Goal: Task Accomplishment & Management: Use online tool/utility

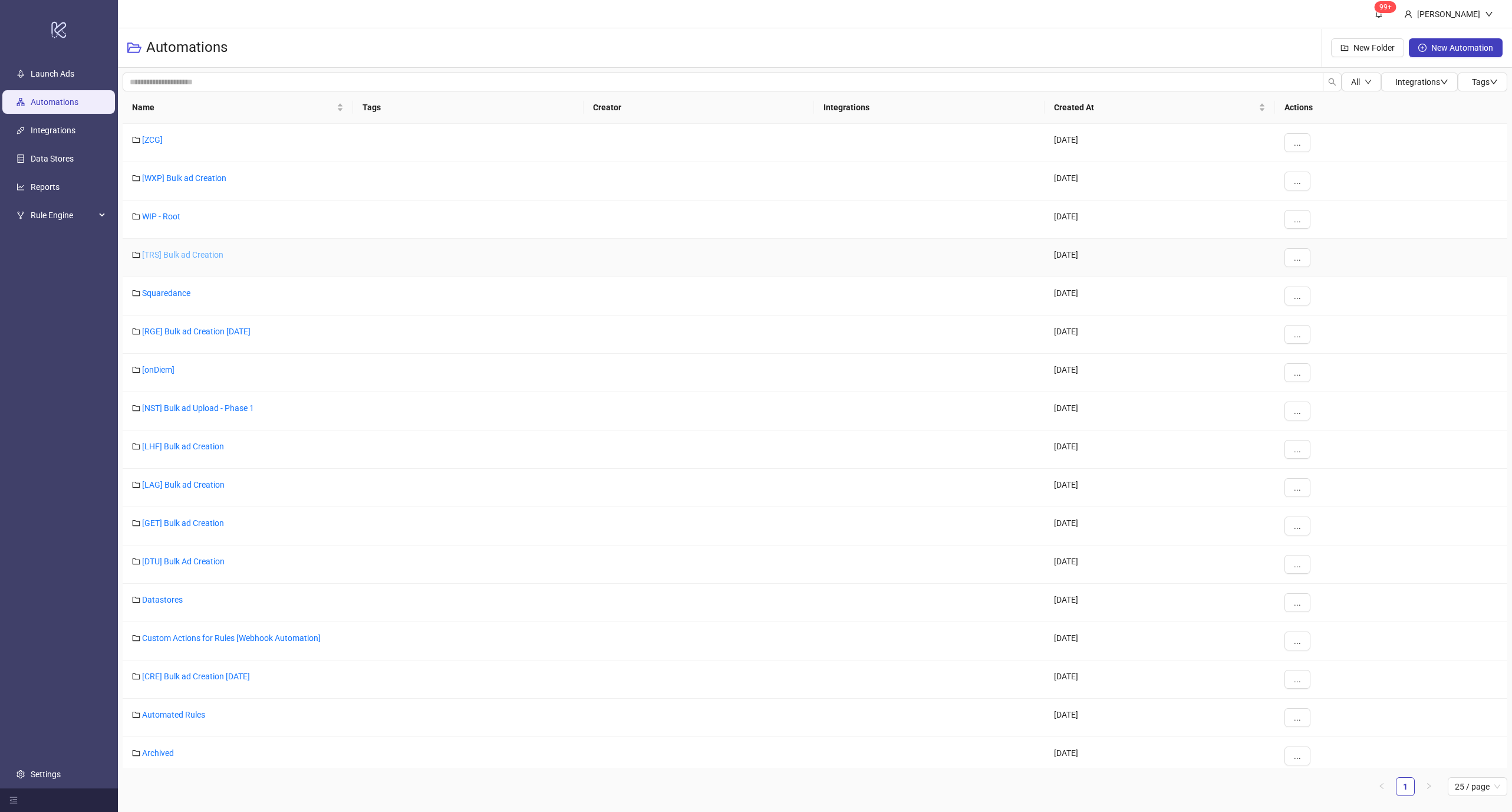
click at [186, 252] on link "[TRS] Bulk ad Creation" at bounding box center [182, 255] width 81 height 9
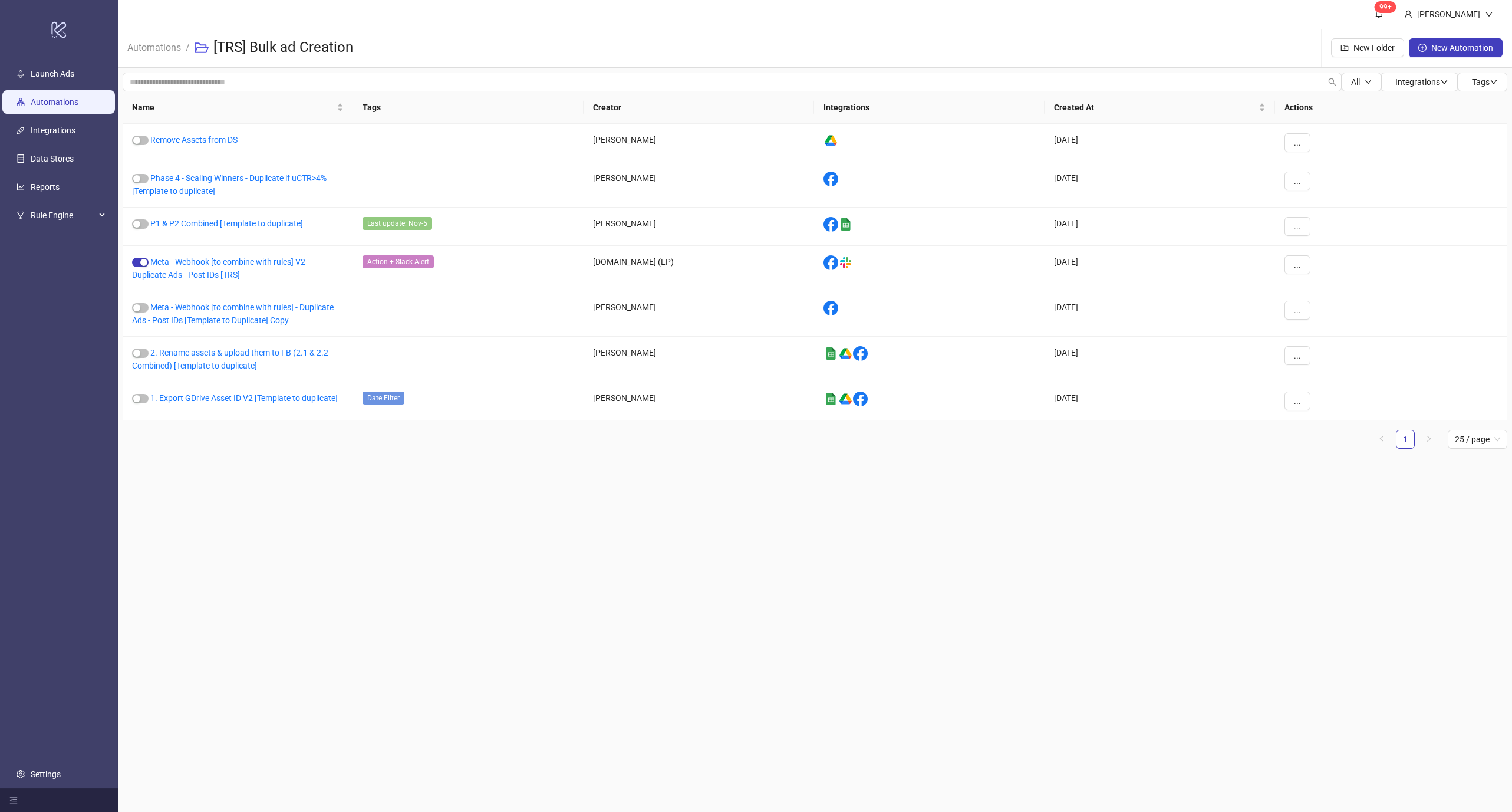
click at [62, 103] on link "Automations" at bounding box center [54, 102] width 48 height 9
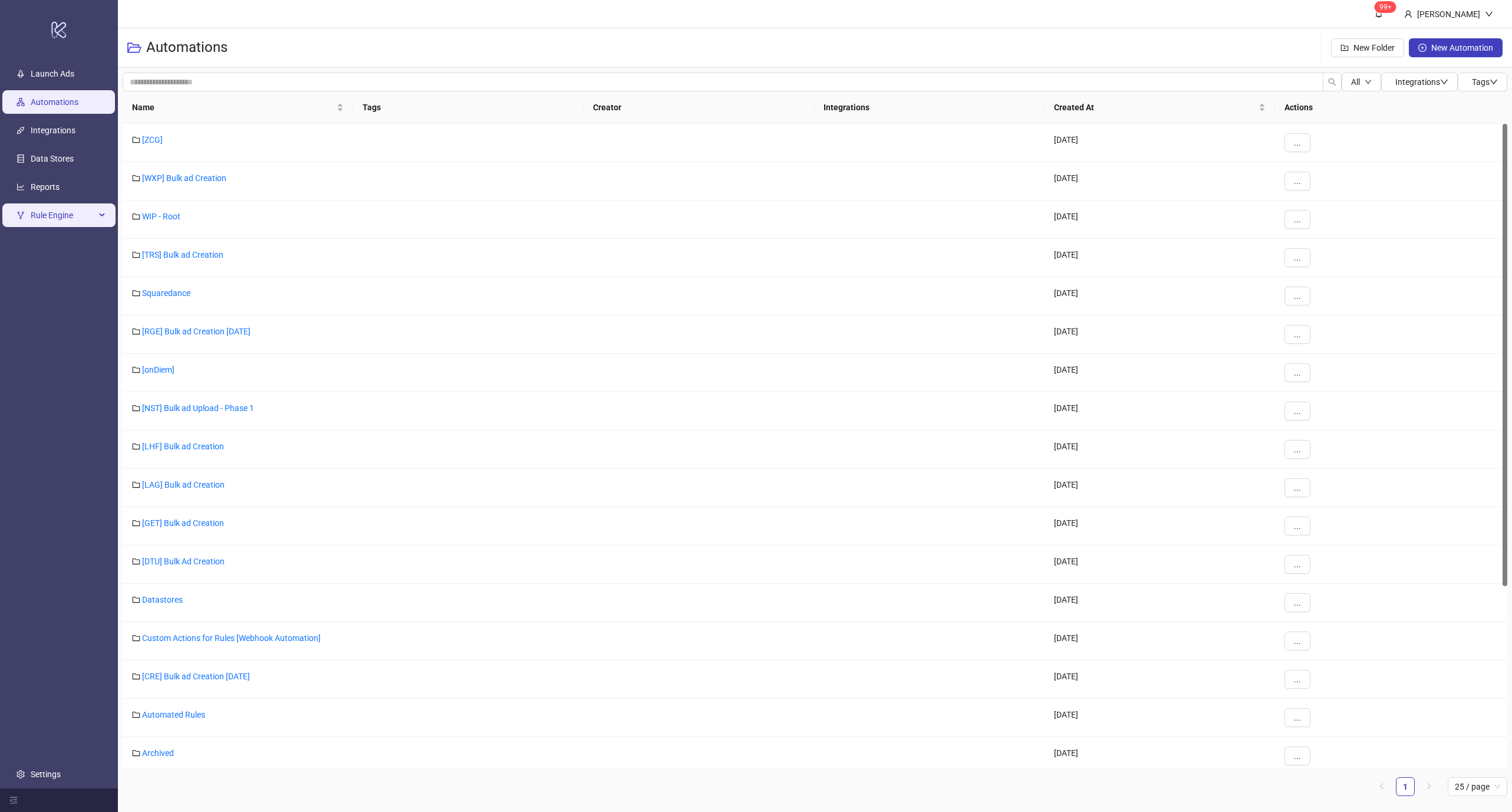
click at [61, 209] on span "Rule Engine" at bounding box center [63, 215] width 64 height 24
click at [51, 241] on link "Rules" at bounding box center [40, 243] width 20 height 9
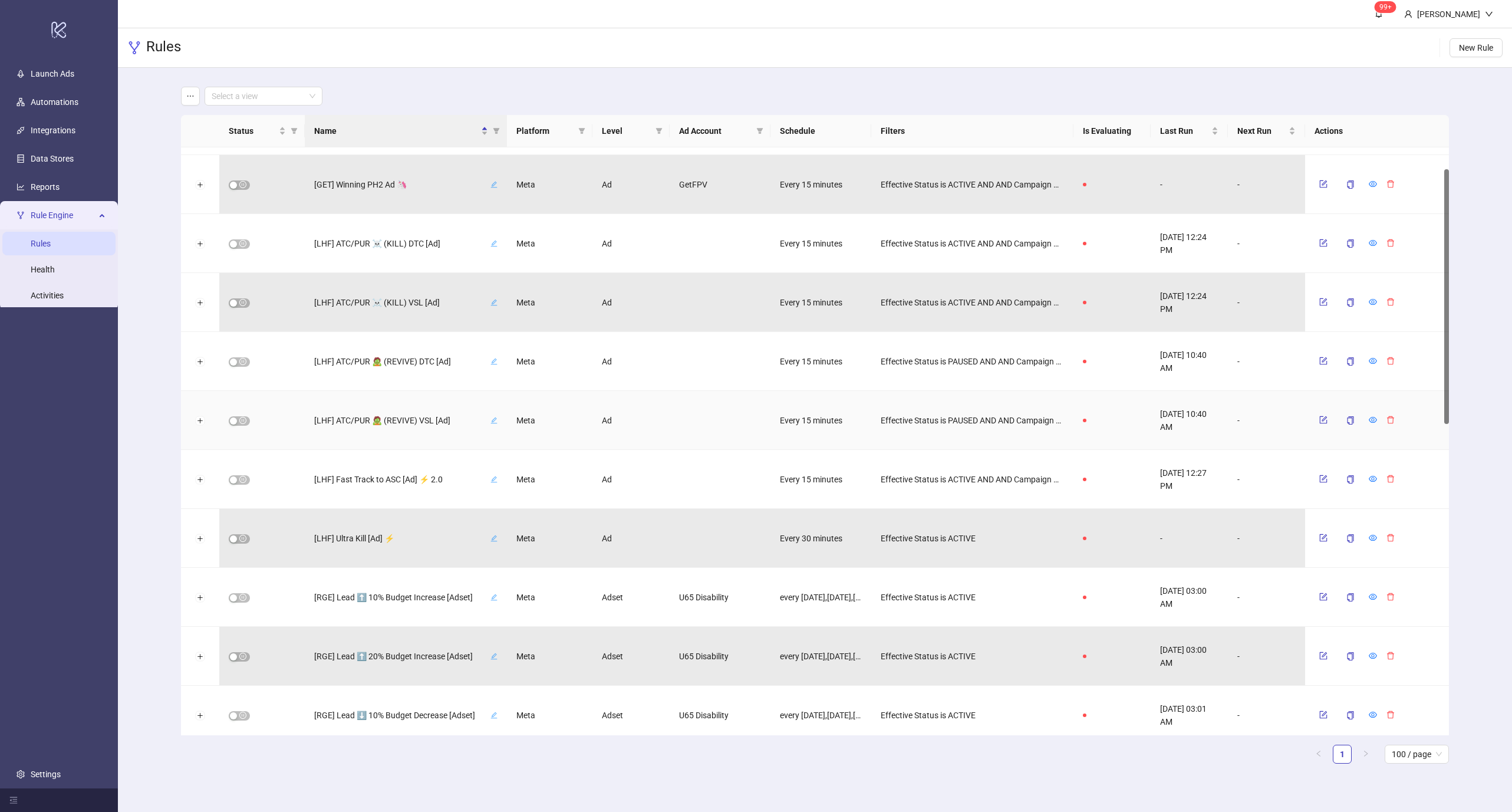
scroll to position [50, 0]
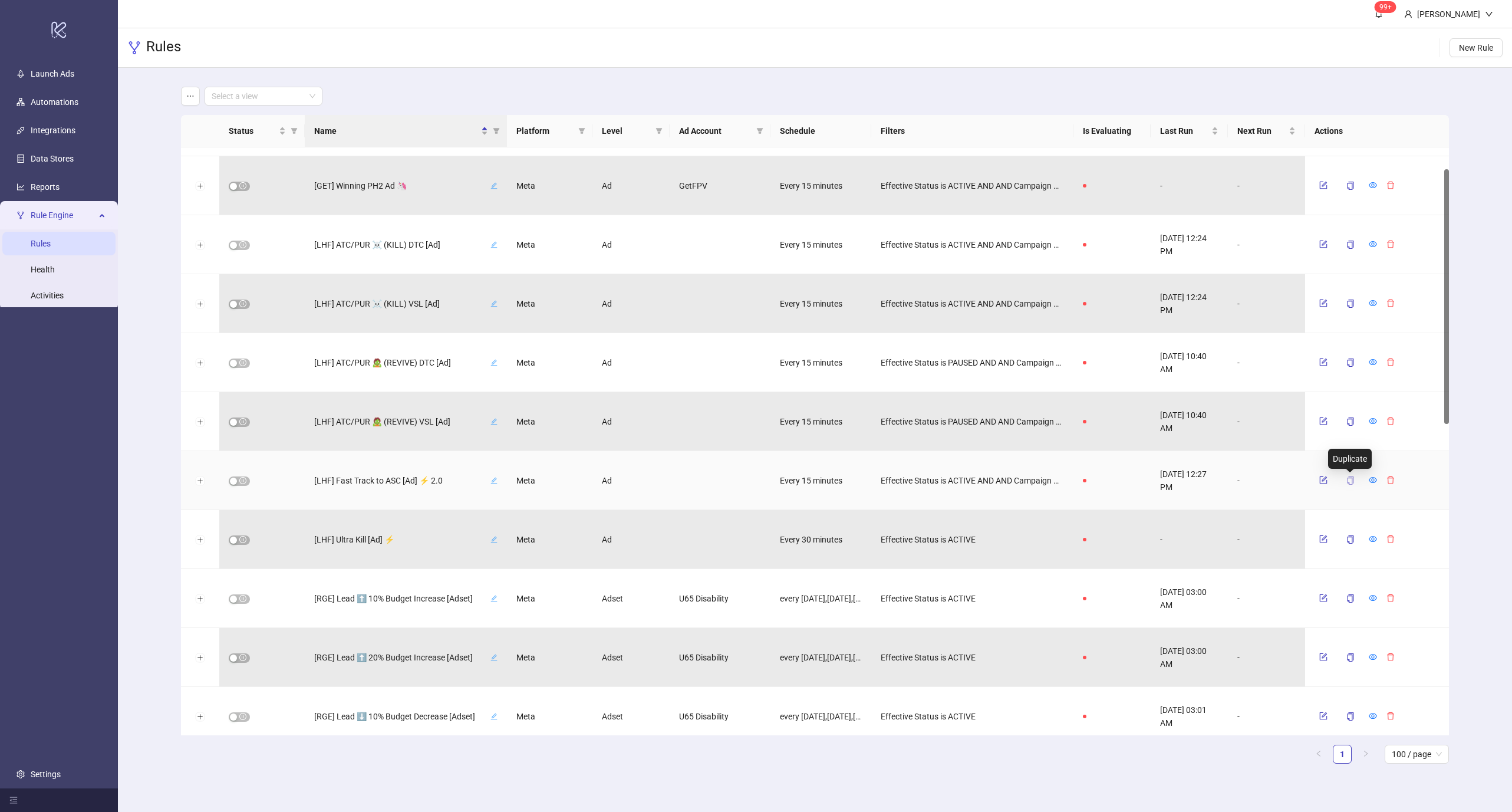
click at [1347, 477] on icon "copy" at bounding box center [1350, 481] width 8 height 8
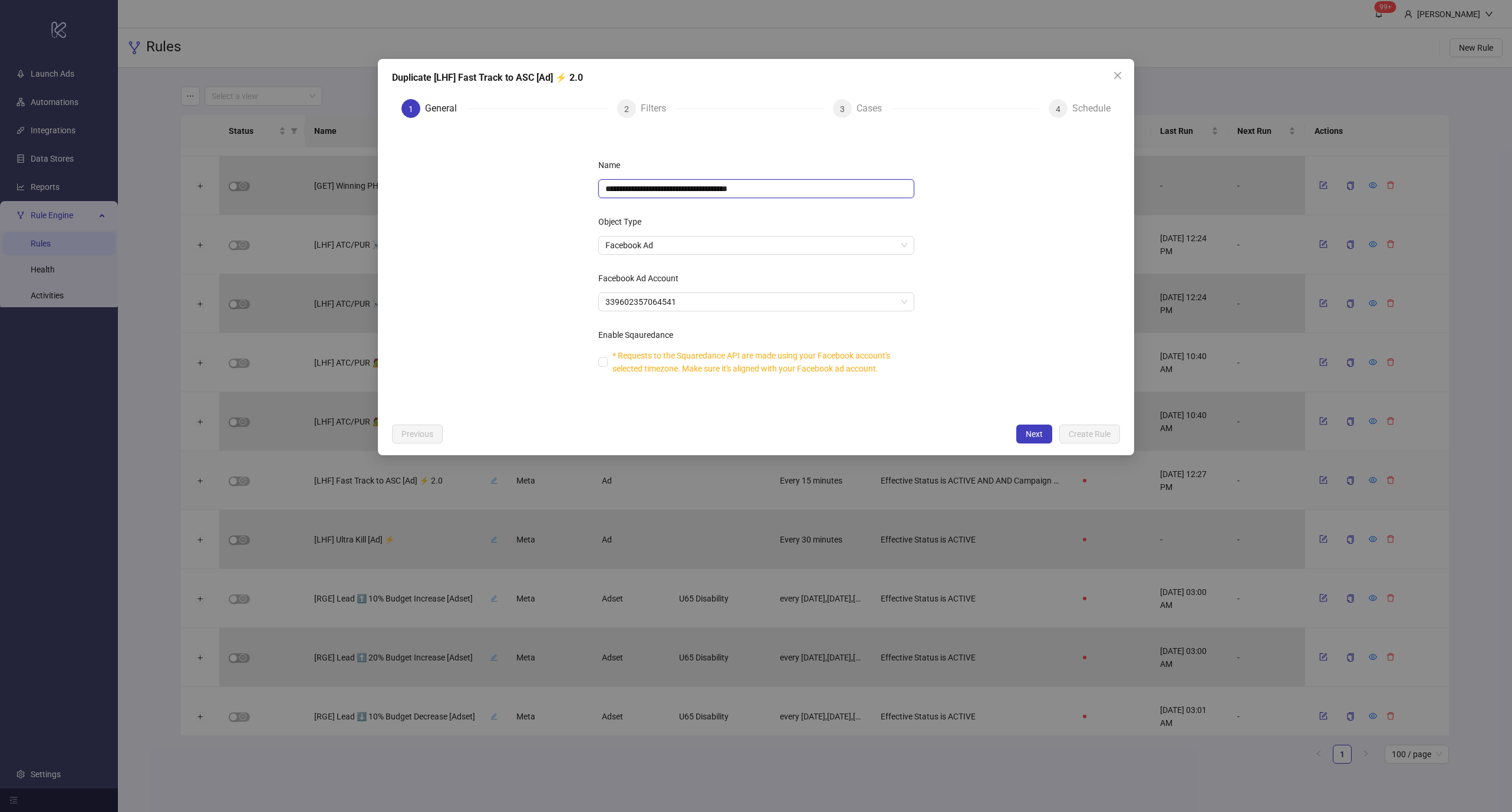
click at [720, 194] on input "**********" at bounding box center [756, 189] width 316 height 18
click at [619, 183] on input "**********" at bounding box center [756, 189] width 316 height 18
click at [779, 183] on input "**********" at bounding box center [756, 189] width 316 height 18
type input "**********"
click at [773, 165] on div "Name" at bounding box center [756, 168] width 316 height 24
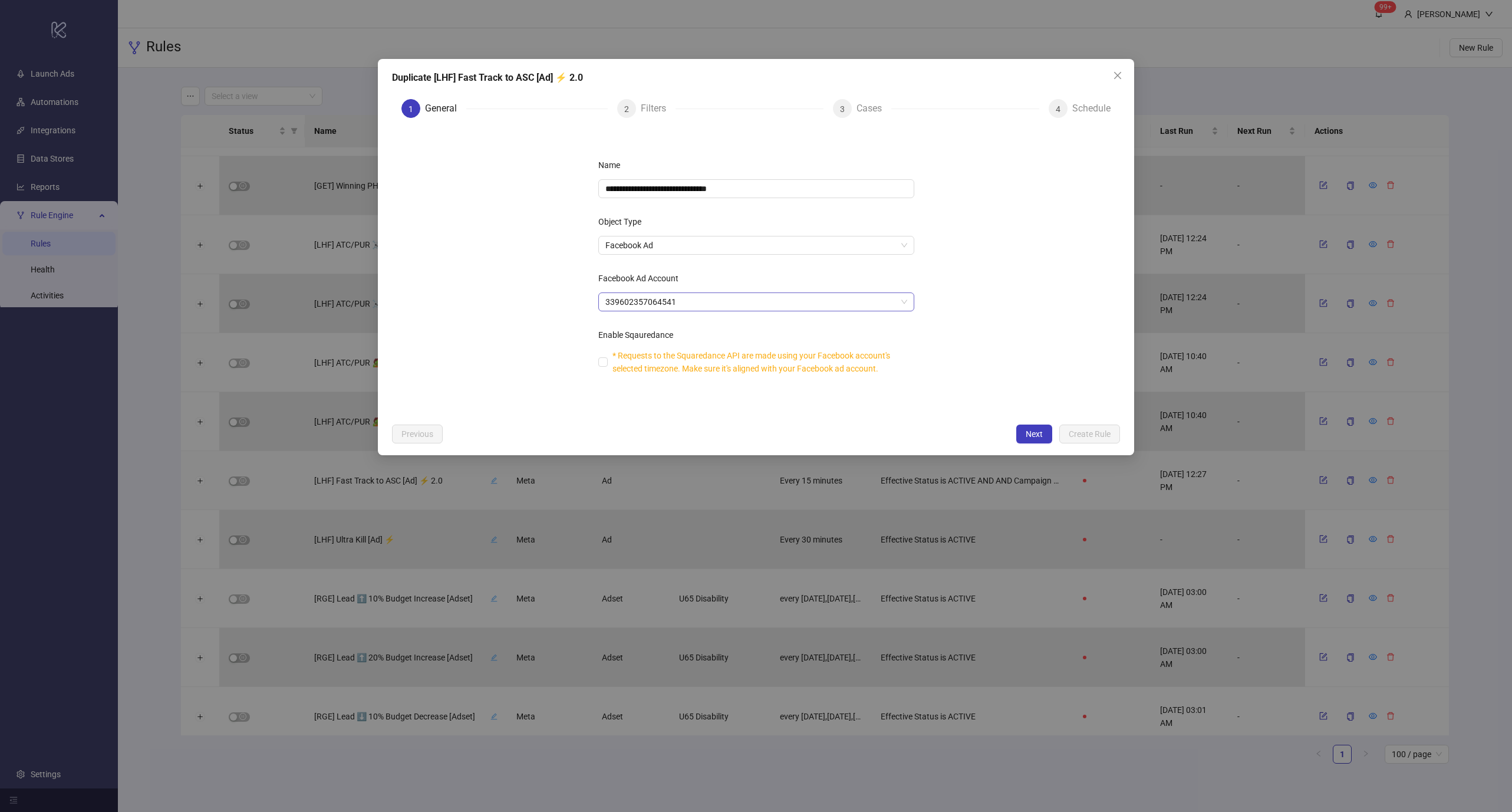
click at [664, 306] on span "339602357064541" at bounding box center [756, 301] width 302 height 17
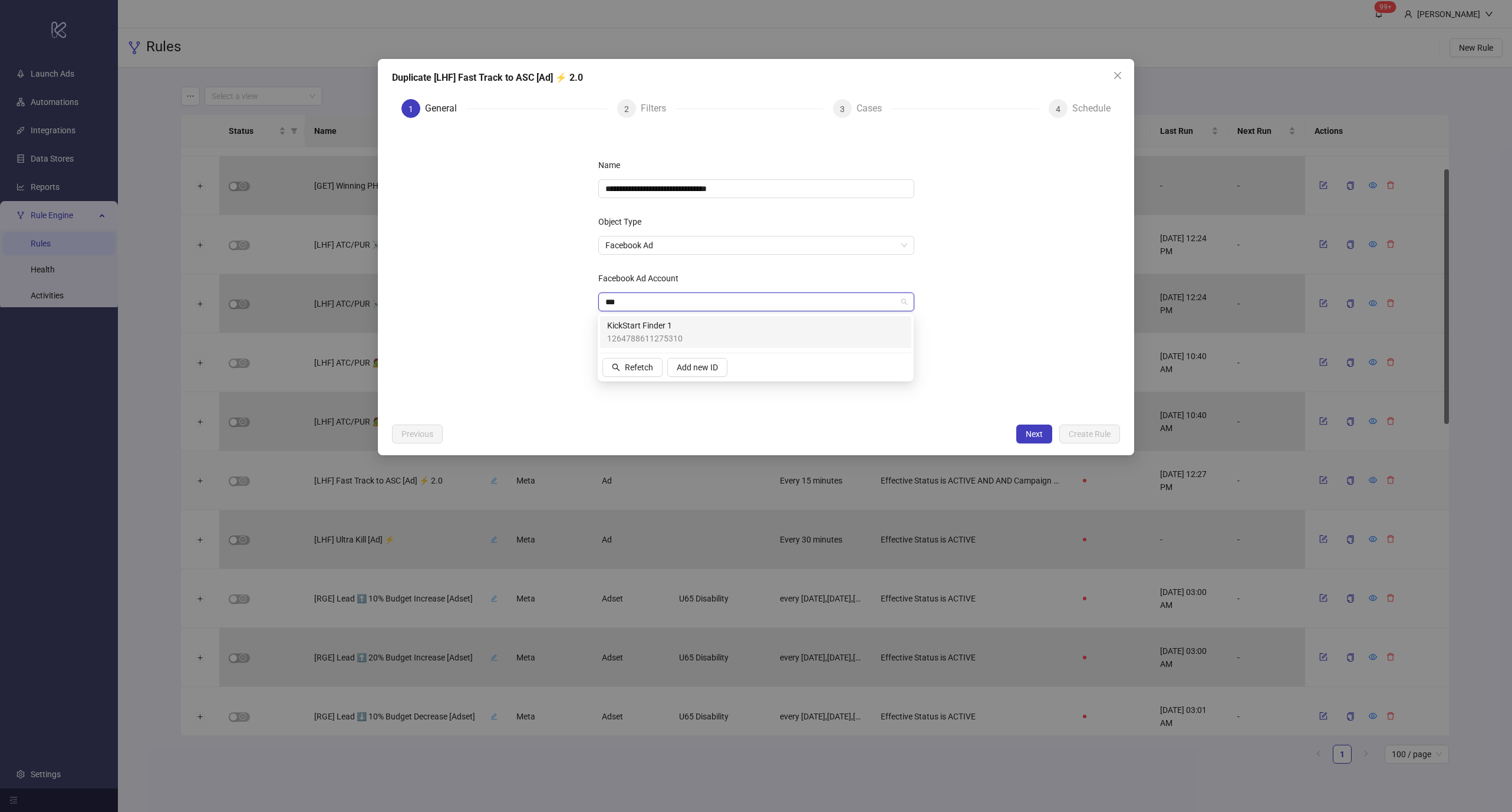
type input "****"
click at [664, 339] on span "1264788611275310" at bounding box center [645, 339] width 75 height 13
click at [945, 316] on form "**********" at bounding box center [756, 272] width 728 height 290
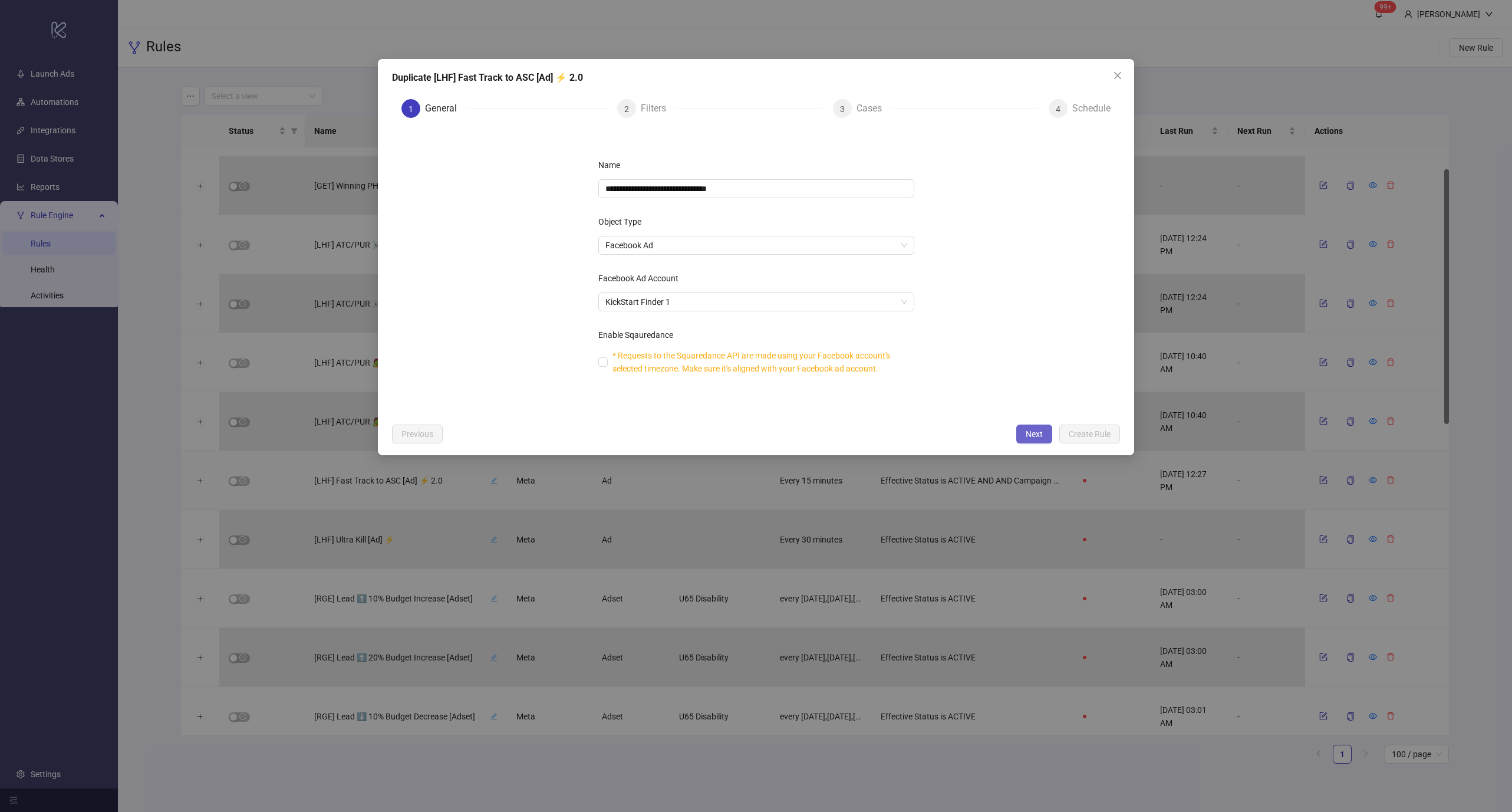
click at [1029, 432] on span "Next" at bounding box center [1033, 434] width 17 height 9
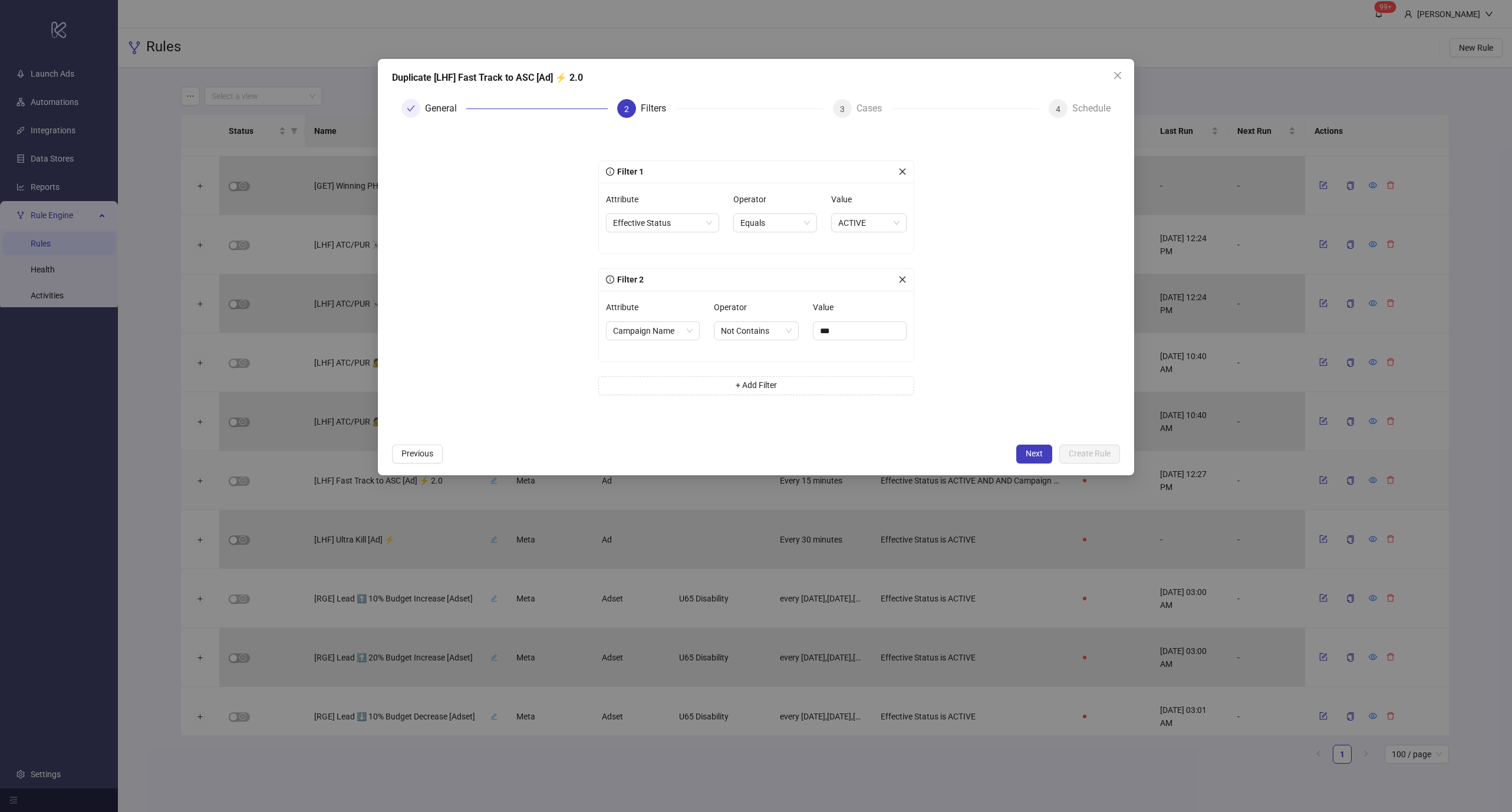
click at [1018, 442] on div "Duplicate [LHF] Fast Track to ASC [Ad] ⚡ 2.0 General 2 Filters 3 Cases 4 Schedu…" at bounding box center [756, 267] width 756 height 416
click at [1022, 448] on button "Next" at bounding box center [1033, 454] width 36 height 18
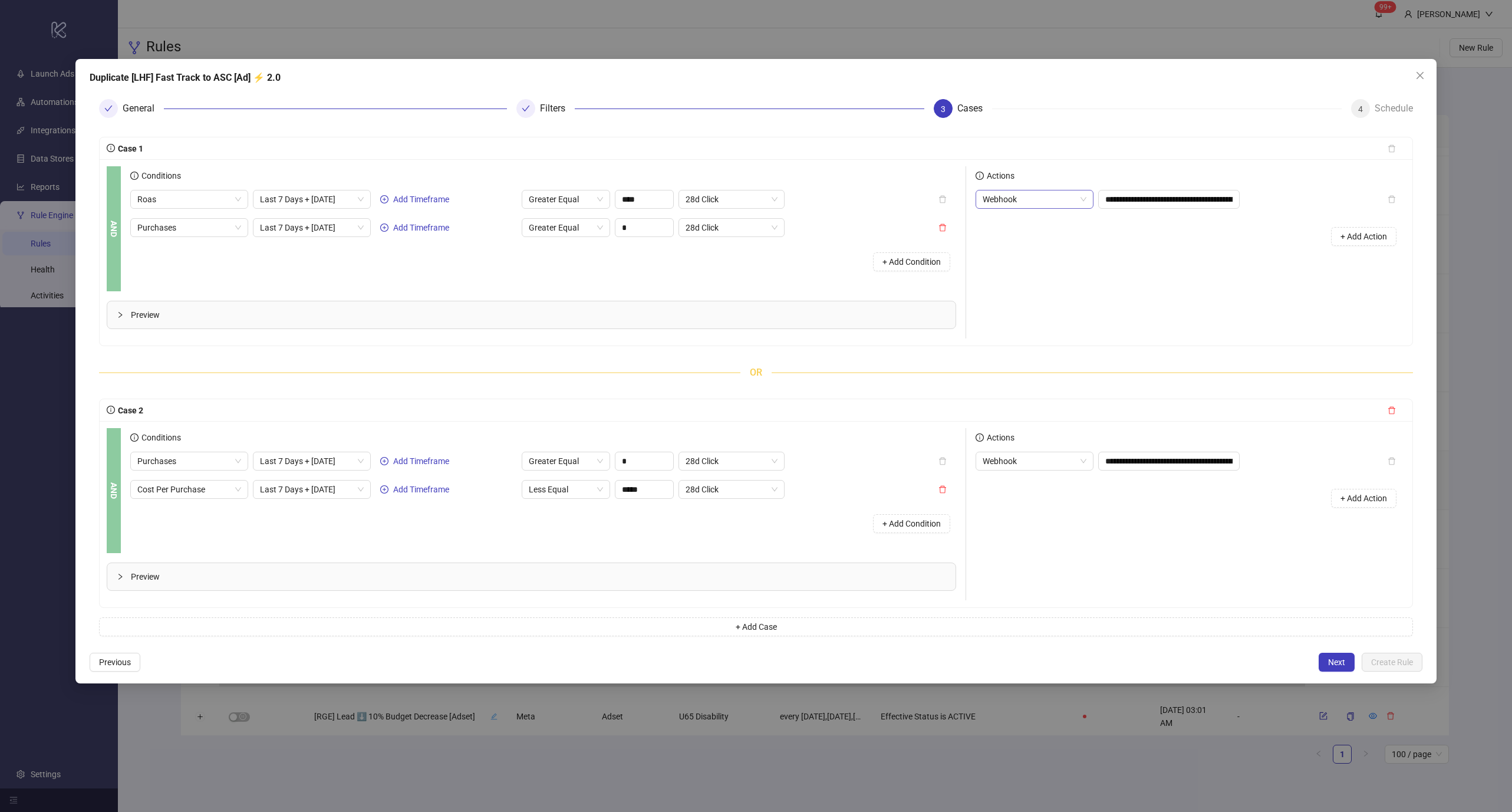
click at [1046, 201] on span "Webhook" at bounding box center [1034, 199] width 104 height 17
click at [1041, 260] on div "Duplicate" at bounding box center [1034, 261] width 99 height 13
click at [1153, 206] on input "search" at bounding box center [1163, 199] width 117 height 17
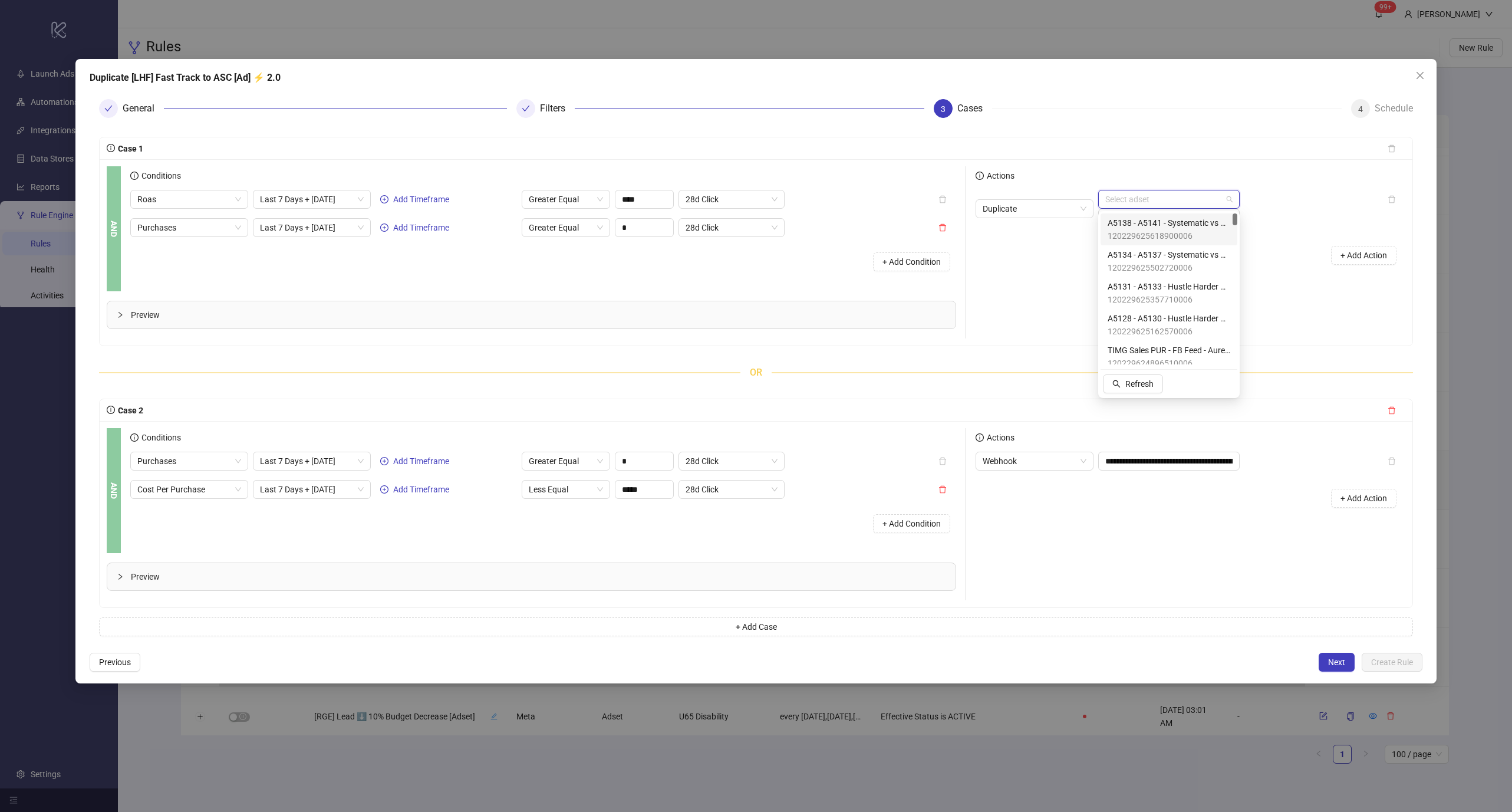
click at [1163, 163] on div "AND Conditions Roas Last 7 Days + [DATE] Add Timeframe Greater Equal **** 28d C…" at bounding box center [756, 252] width 1312 height 186
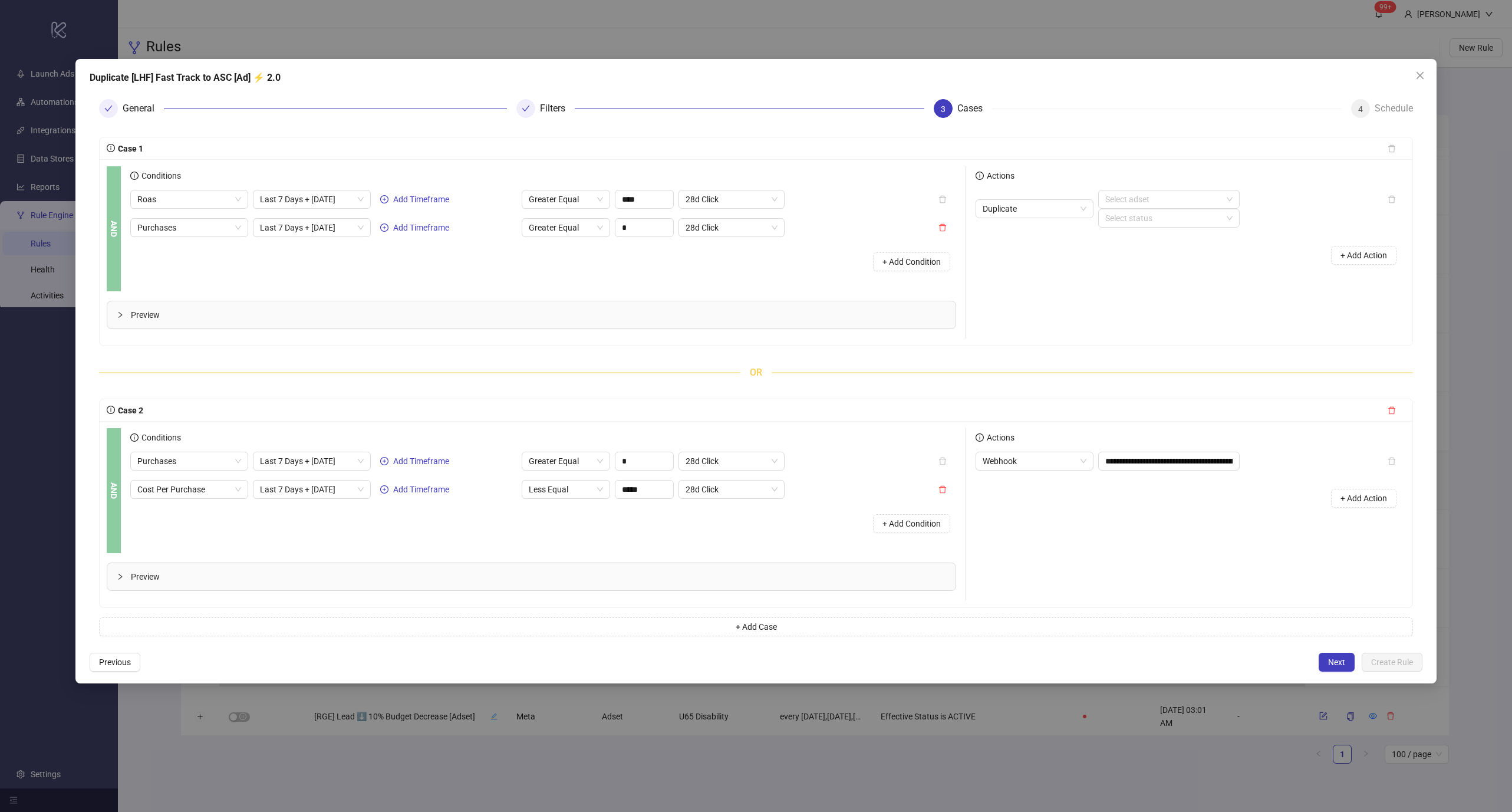
click at [1142, 229] on div "Duplicate Select adset Select status + Add Action" at bounding box center [1190, 231] width 430 height 84
click at [1153, 203] on input "search" at bounding box center [1163, 199] width 117 height 17
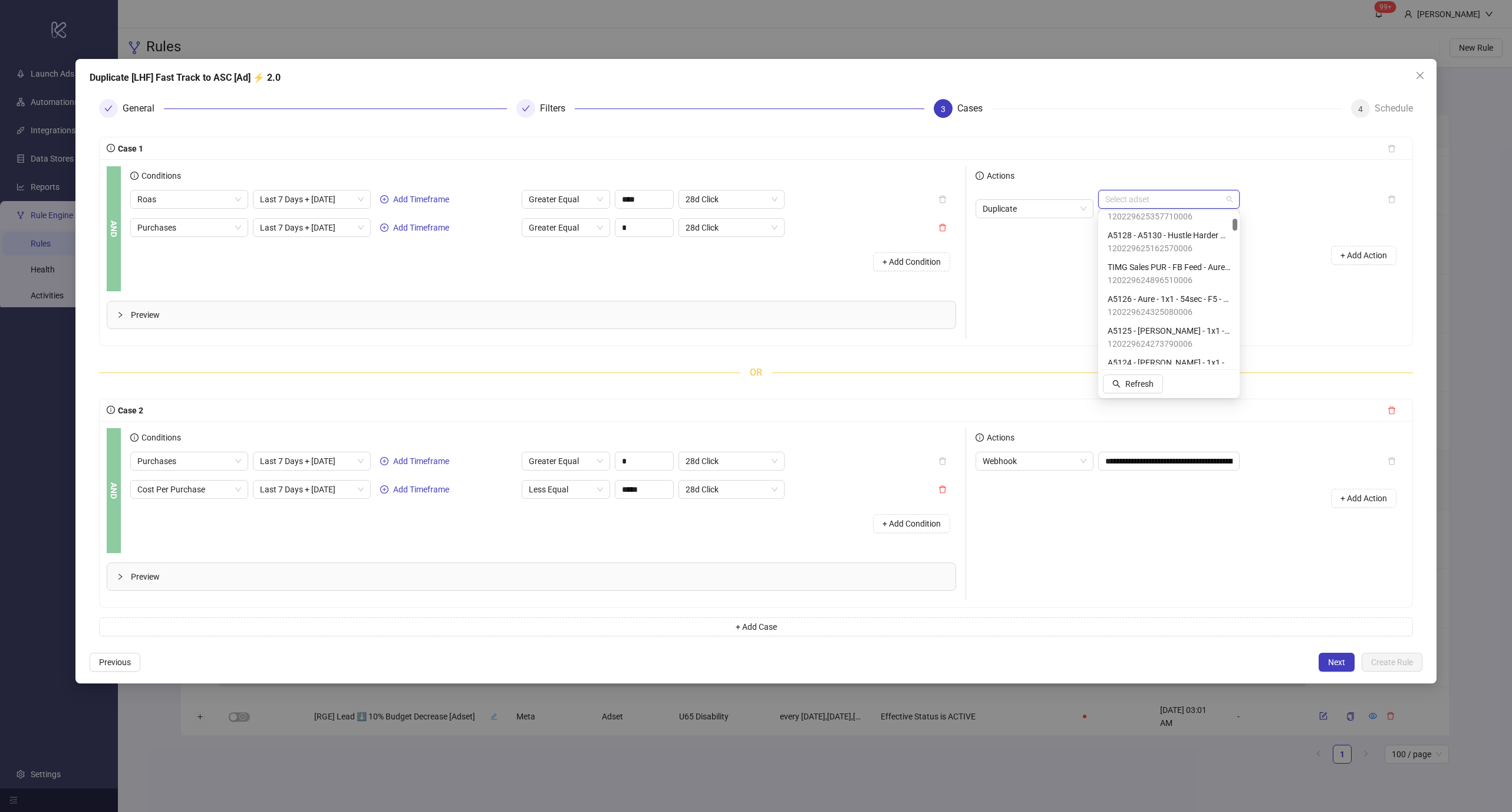
scroll to position [84, 0]
type input "***"
click at [1167, 227] on span "DM - Sales - PUR - ASC - [DATE] - US & CAN" at bounding box center [1168, 223] width 122 height 13
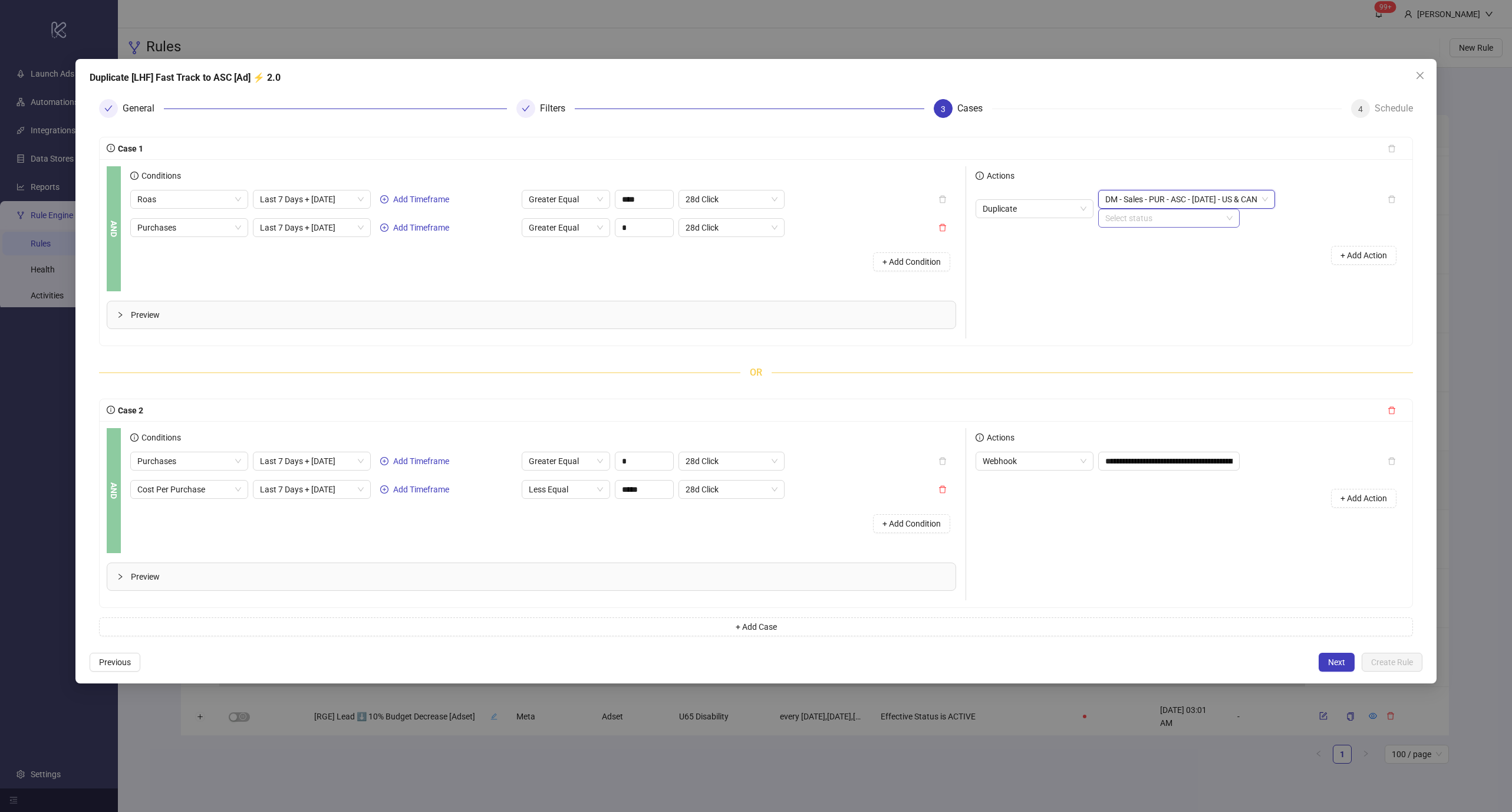
click at [1207, 209] on input "search" at bounding box center [1163, 217] width 117 height 17
click at [1191, 234] on div "ACTIVATE" at bounding box center [1169, 241] width 137 height 18
click at [1018, 260] on div "+ Add Action" at bounding box center [1190, 255] width 430 height 37
click at [1352, 255] on span "+ Add Action" at bounding box center [1363, 255] width 47 height 9
click at [1053, 247] on span "Slack Notification" at bounding box center [1034, 246] width 104 height 17
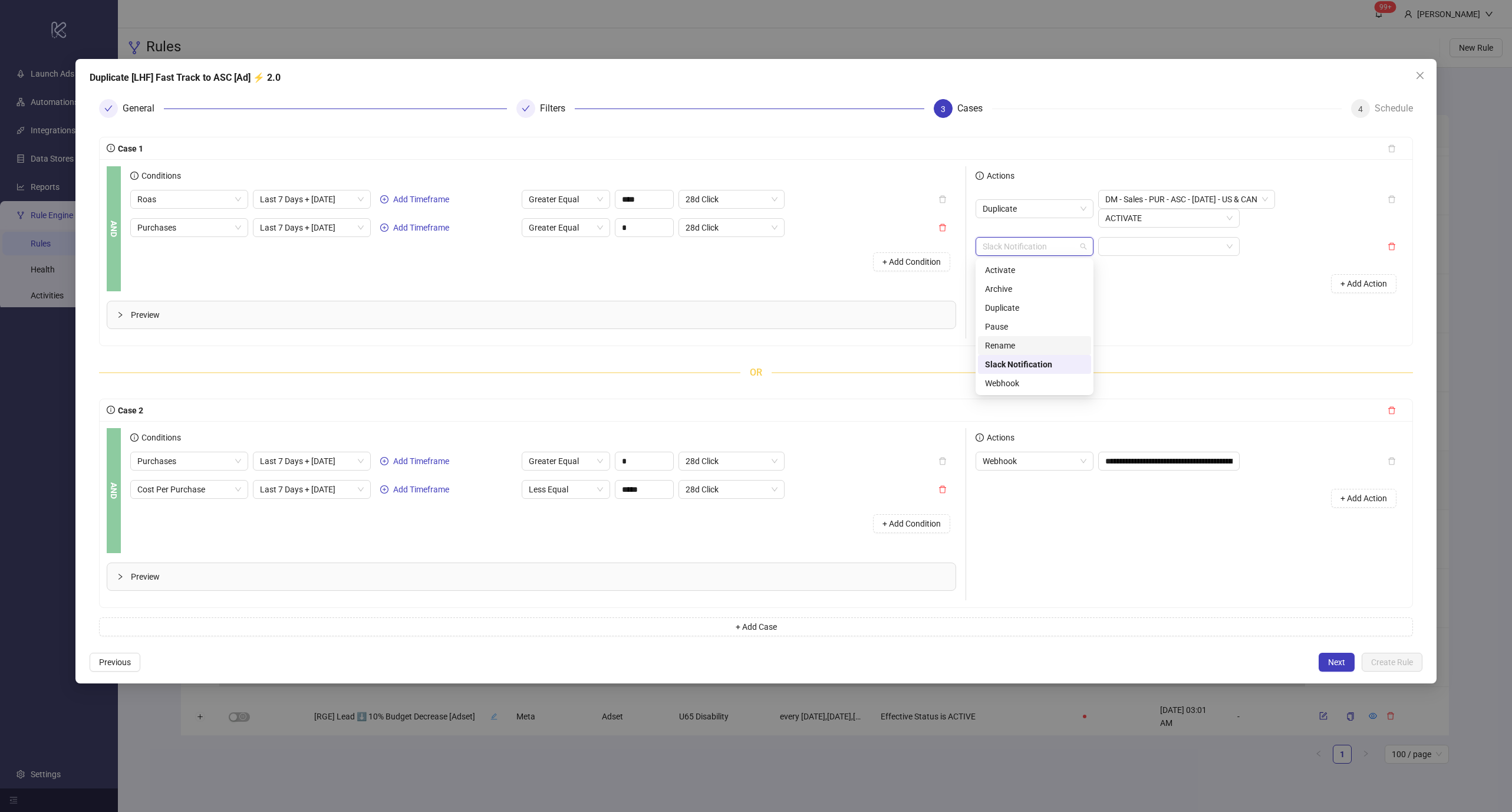
click at [1031, 341] on div "Rename" at bounding box center [1034, 345] width 99 height 13
click at [1160, 261] on input "text" at bounding box center [1169, 265] width 142 height 18
click at [1160, 253] on span "Prefix" at bounding box center [1169, 246] width 127 height 17
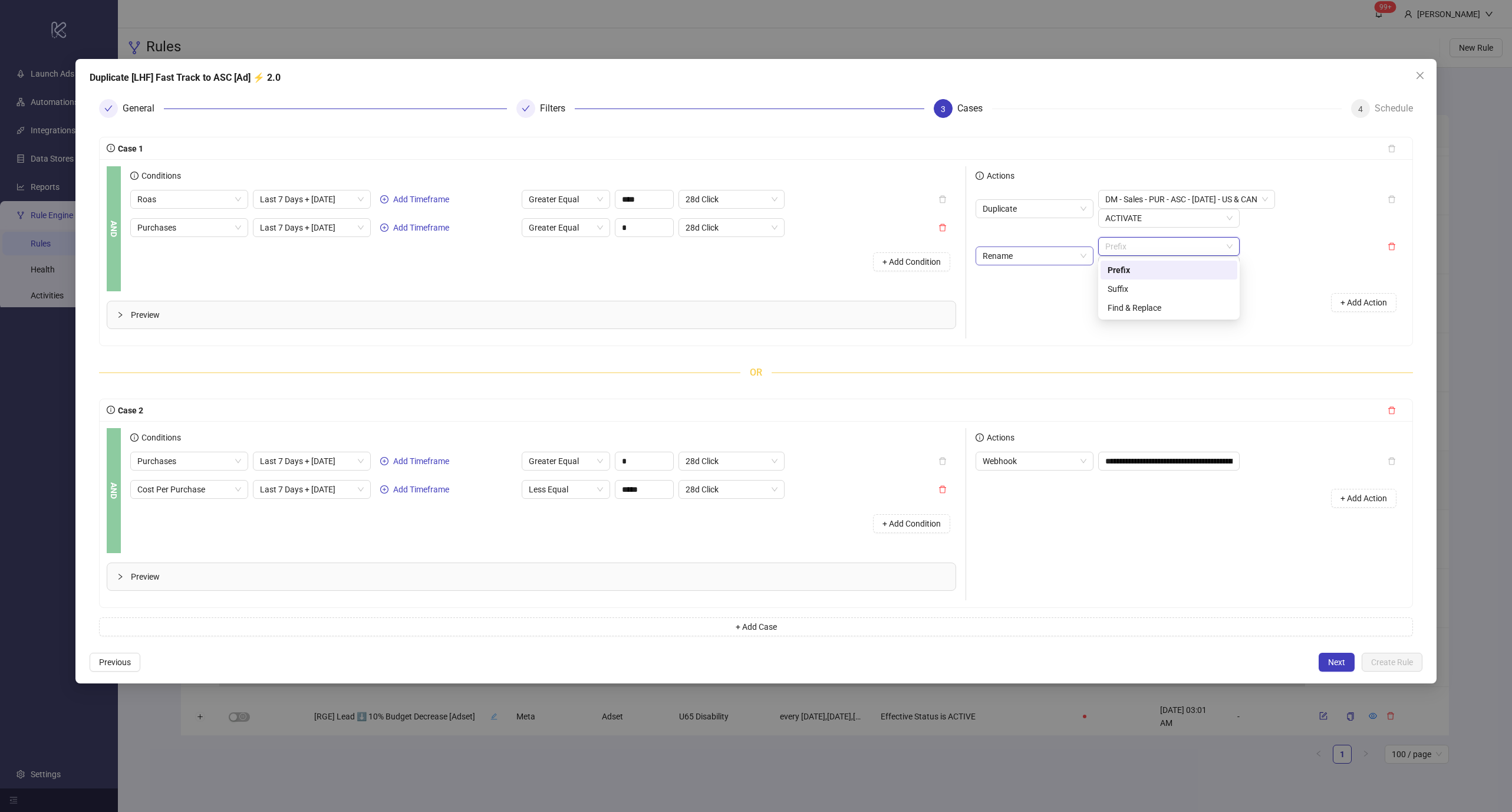
click at [1030, 262] on span "Rename" at bounding box center [1034, 255] width 104 height 17
click at [1158, 264] on input "text" at bounding box center [1169, 265] width 142 height 18
click at [1129, 250] on span "Prefix" at bounding box center [1169, 246] width 127 height 17
click at [1047, 272] on div "Rename Prefix" at bounding box center [1107, 255] width 264 height 38
click at [1050, 263] on span "Rename" at bounding box center [1034, 255] width 104 height 17
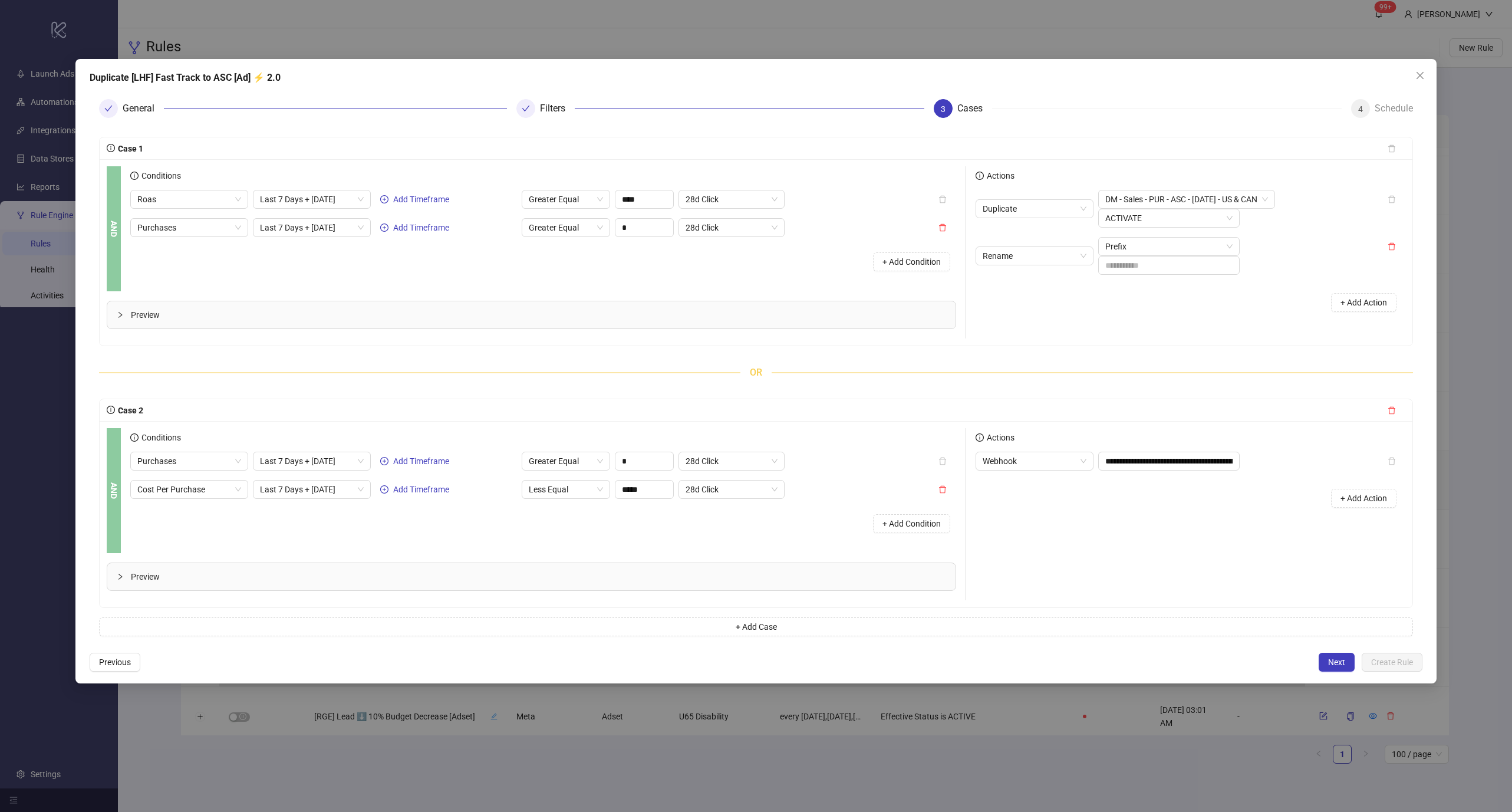
click at [1064, 236] on div "Duplicate DM - Sales - PUR - ASC - [DATE] - US & CAN ACTIVATE Rename Prefix + A…" at bounding box center [1190, 255] width 430 height 131
click at [1396, 252] on button "button" at bounding box center [1391, 246] width 27 height 18
click at [178, 196] on span "Roas" at bounding box center [189, 199] width 104 height 17
click at [246, 168] on div "Conditions" at bounding box center [543, 179] width 825 height 24
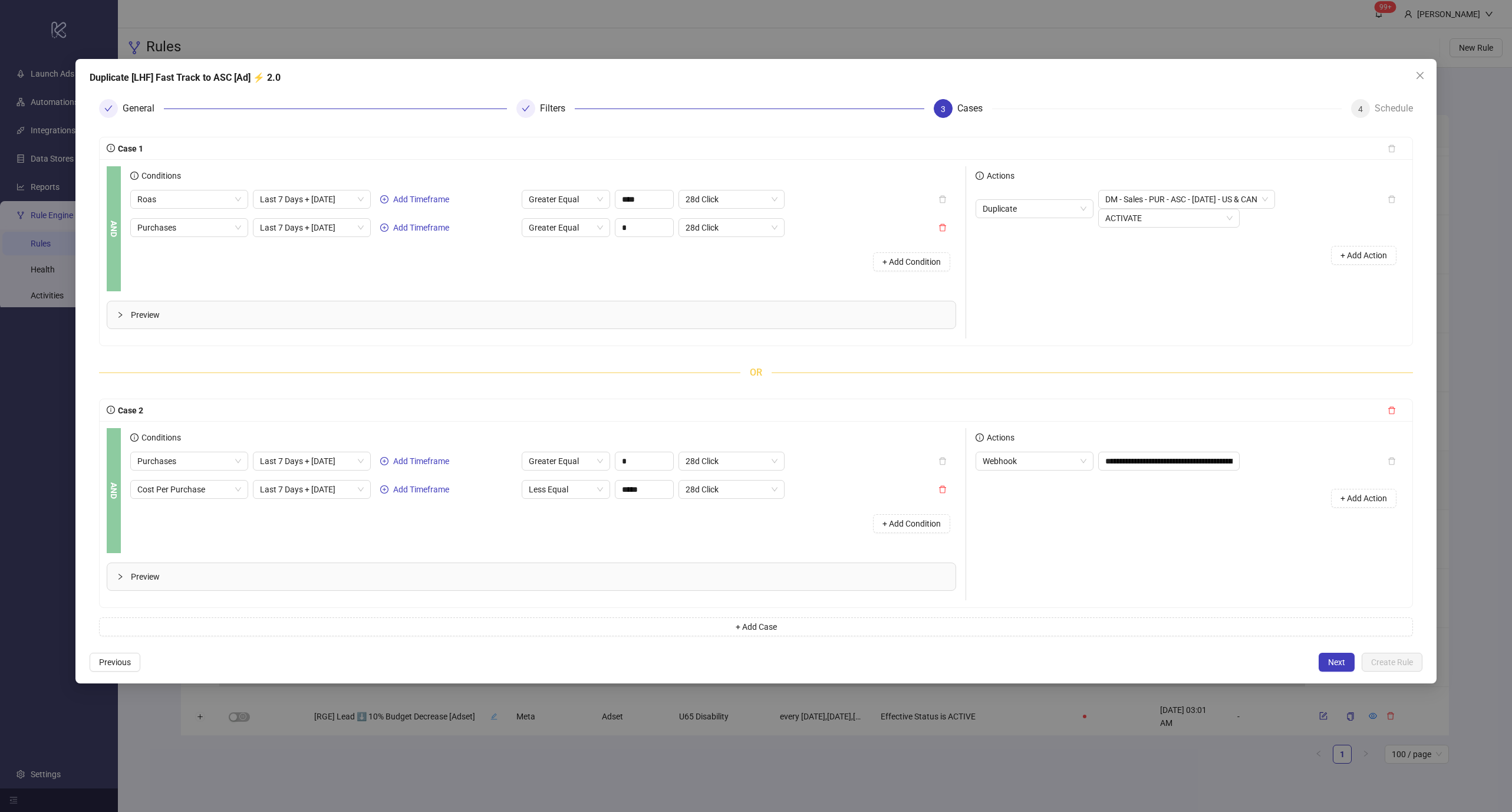
click at [192, 186] on div "Conditions" at bounding box center [543, 179] width 825 height 24
click at [192, 191] on span "Roas" at bounding box center [189, 199] width 104 height 17
type input "***"
click at [206, 261] on div "Cost per Appointment Scheduled" at bounding box center [192, 261] width 92 height 13
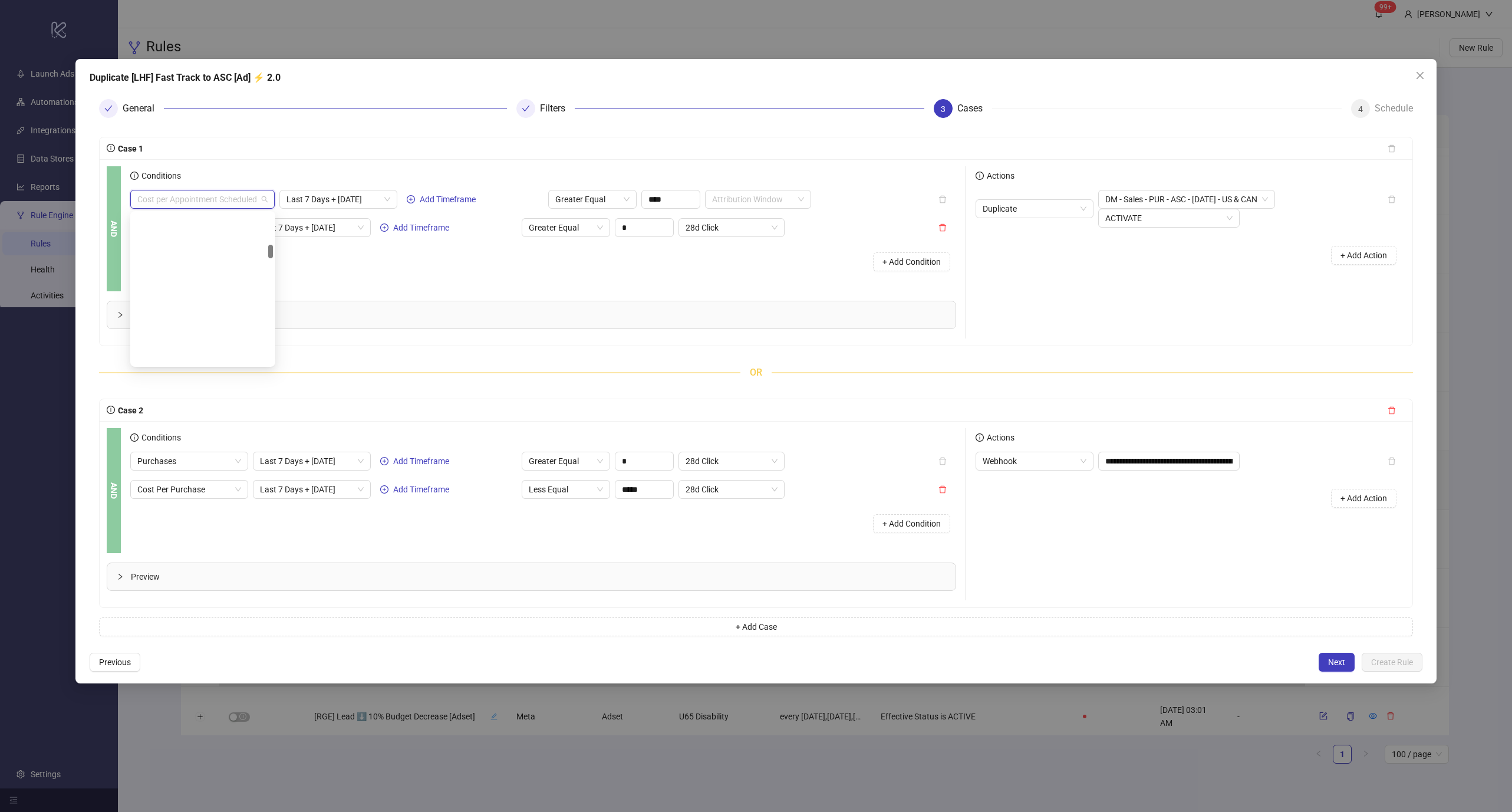
click at [240, 200] on span "Cost per Appointment Scheduled" at bounding box center [202, 199] width 131 height 17
type input "****"
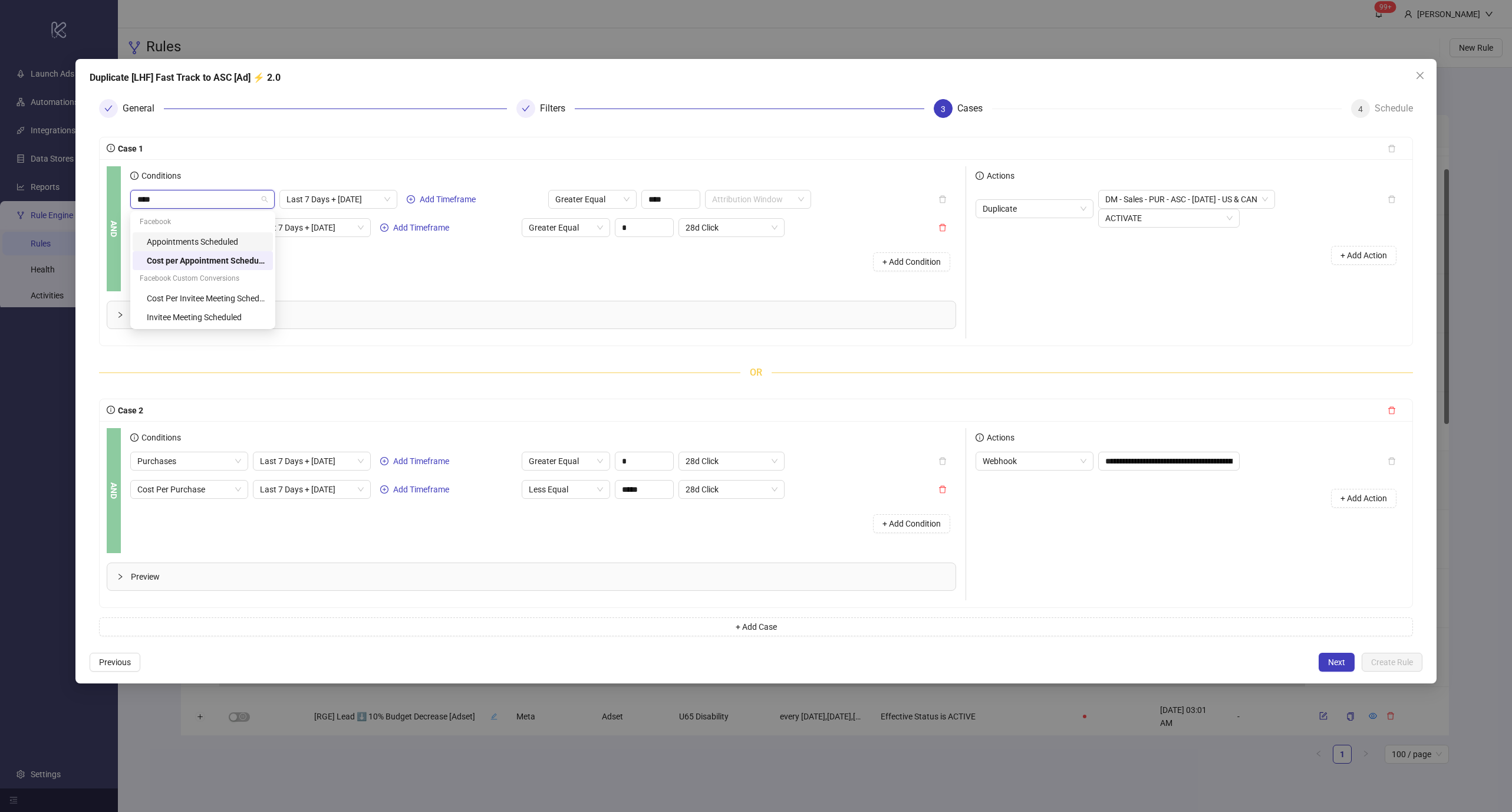
click at [227, 240] on div "Appointments Scheduled" at bounding box center [205, 242] width 119 height 13
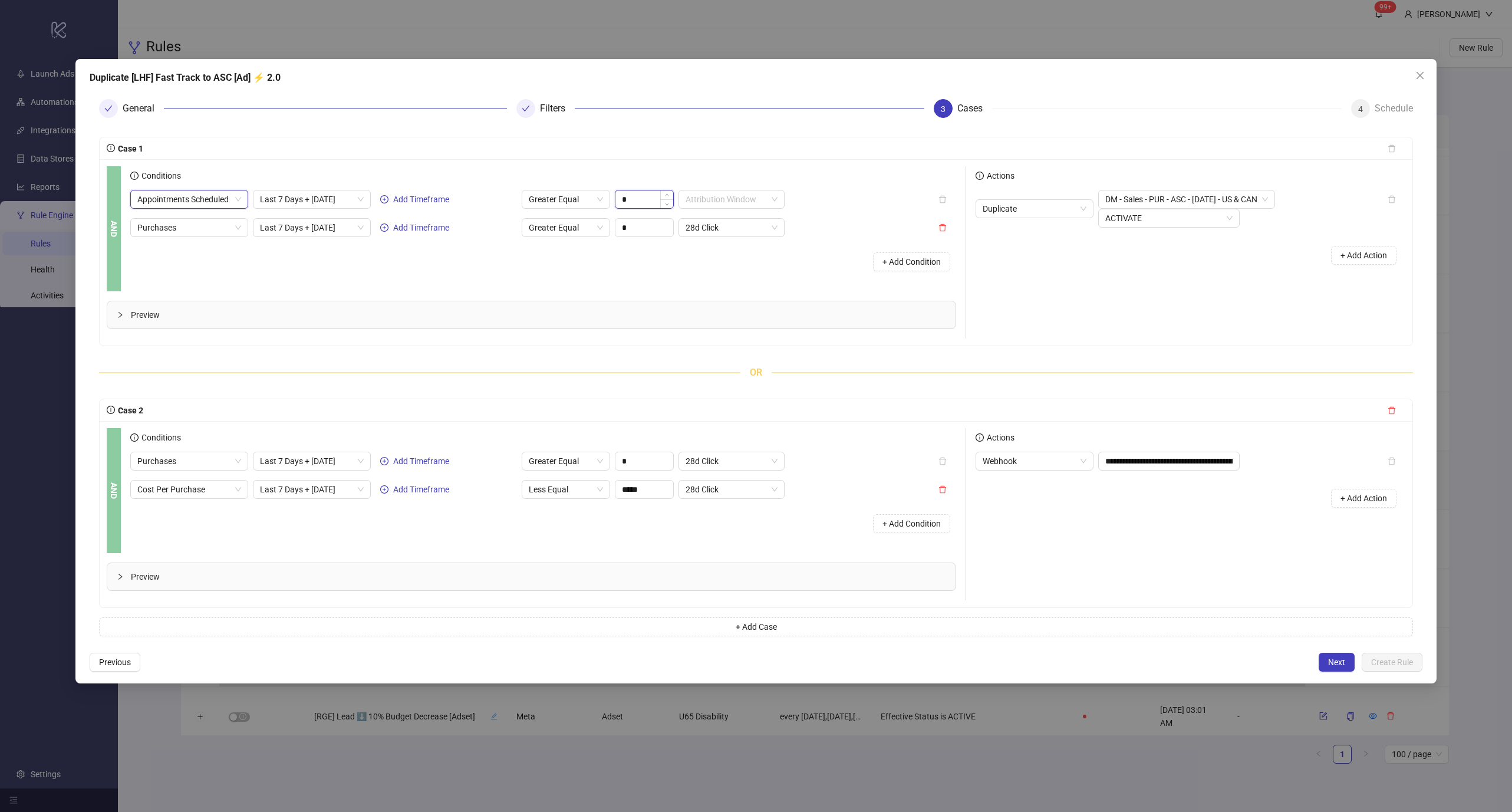
click at [632, 196] on input "*" at bounding box center [644, 199] width 58 height 17
type input "*"
click at [630, 170] on div "Conditions" at bounding box center [543, 179] width 825 height 24
click at [709, 194] on input "search" at bounding box center [726, 199] width 81 height 17
click at [719, 244] on div "28d Click" at bounding box center [731, 242] width 87 height 13
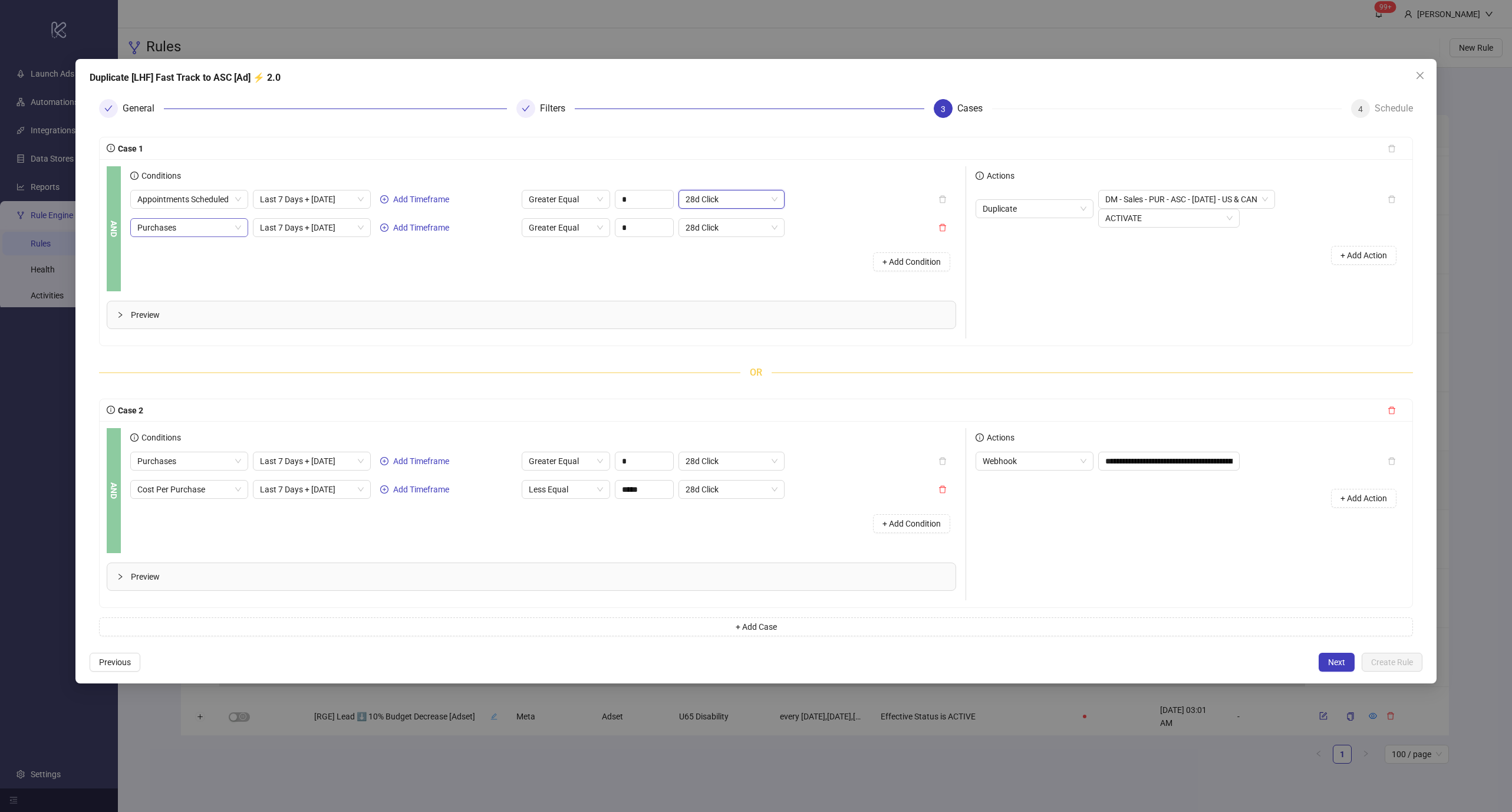
click at [202, 233] on span "Purchases" at bounding box center [189, 227] width 104 height 17
type input "*****"
click at [221, 286] on div "Cost per Appointment Scheduled" at bounding box center [192, 289] width 92 height 13
click at [324, 236] on span "Last 7 Days + [DATE]" at bounding box center [338, 227] width 104 height 17
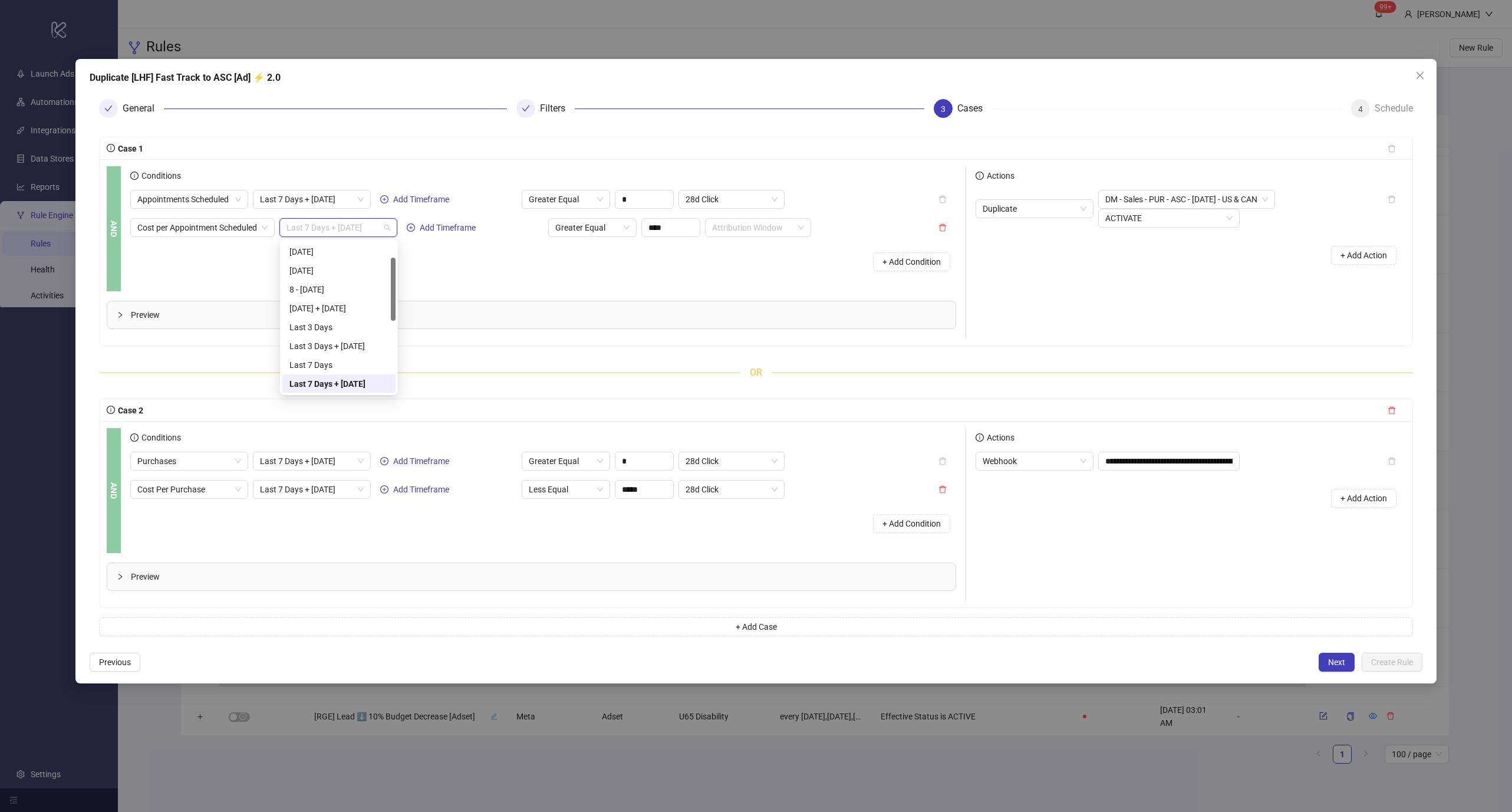
click at [324, 236] on span "Last 7 Days + [DATE]" at bounding box center [338, 227] width 104 height 17
click at [619, 230] on span "Greater Equal" at bounding box center [592, 227] width 75 height 17
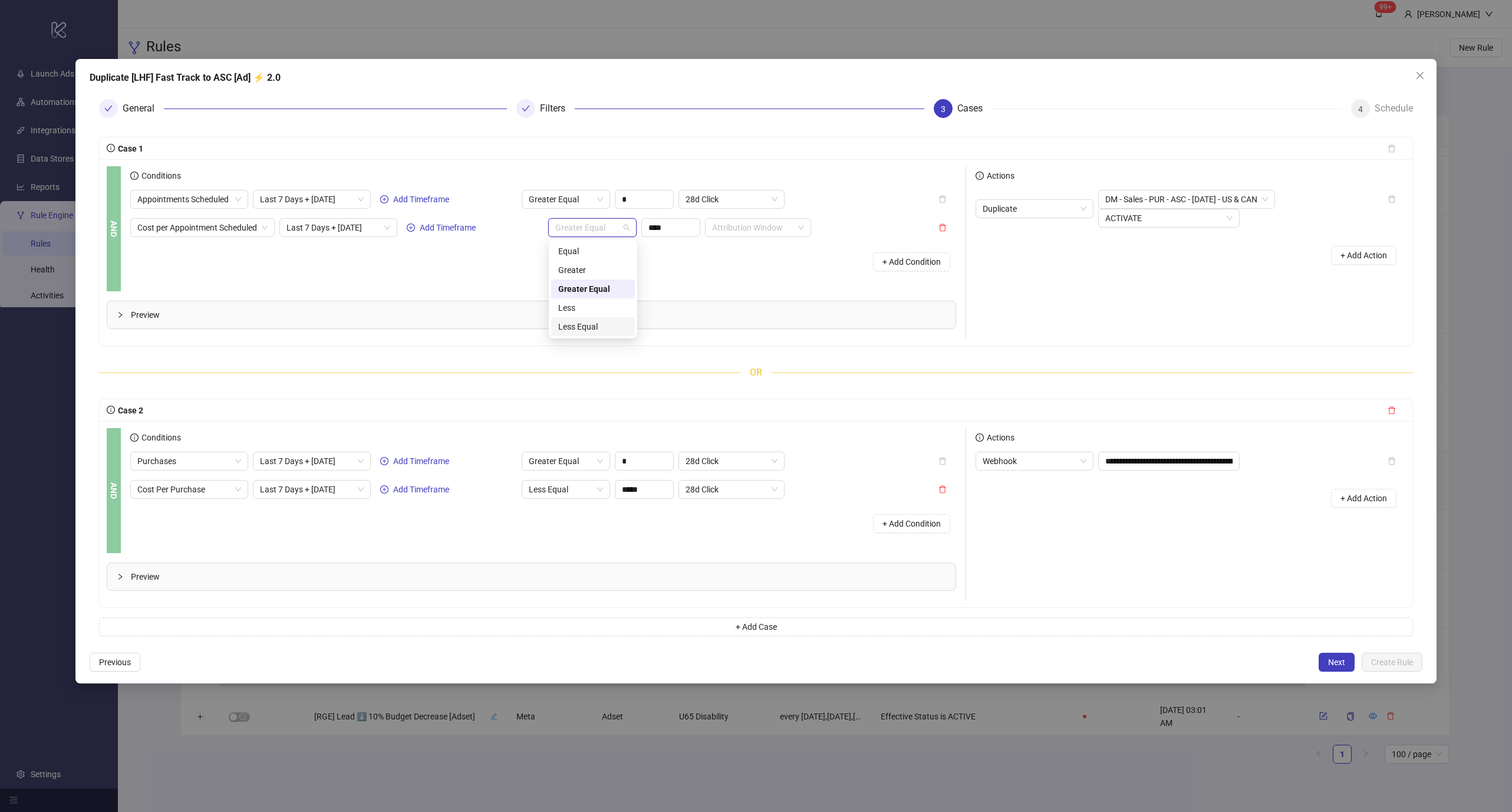
click at [591, 326] on div "Less Equal" at bounding box center [594, 327] width 70 height 13
click at [676, 221] on input "****" at bounding box center [670, 227] width 58 height 17
type input "******"
click at [740, 238] on div "Appointments Scheduled Last 7 Days + [DATE] Add Timeframe Greater Equal * 28d C…" at bounding box center [543, 233] width 825 height 87
click at [745, 237] on div "Appointments Scheduled Last 7 Days + [DATE] Add Timeframe Greater Equal * 28d C…" at bounding box center [543, 233] width 825 height 87
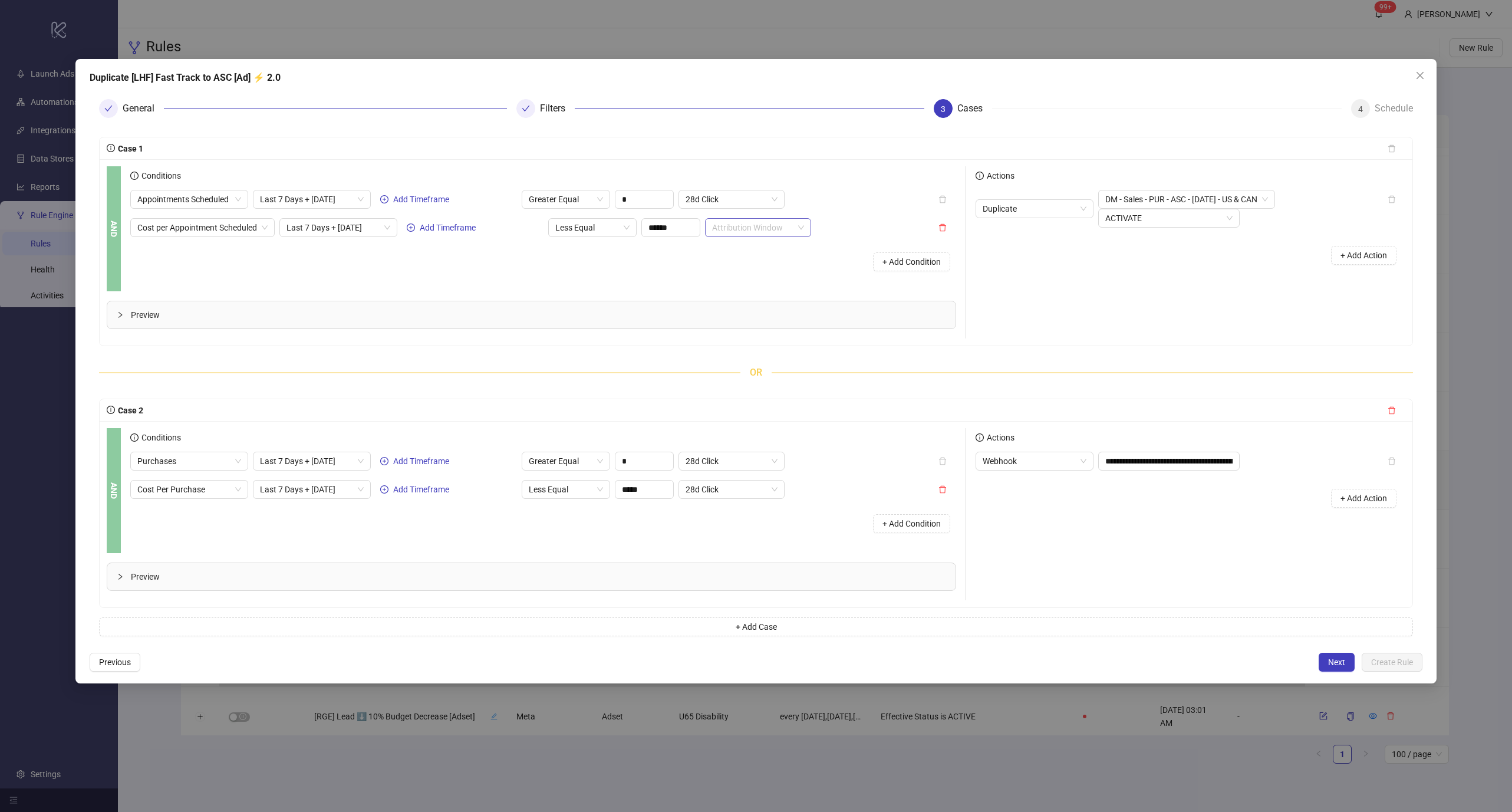
click at [756, 226] on input "search" at bounding box center [753, 227] width 81 height 17
click at [755, 268] on div "28d Click" at bounding box center [758, 270] width 87 height 13
click at [1391, 407] on icon "delete" at bounding box center [1391, 410] width 7 height 7
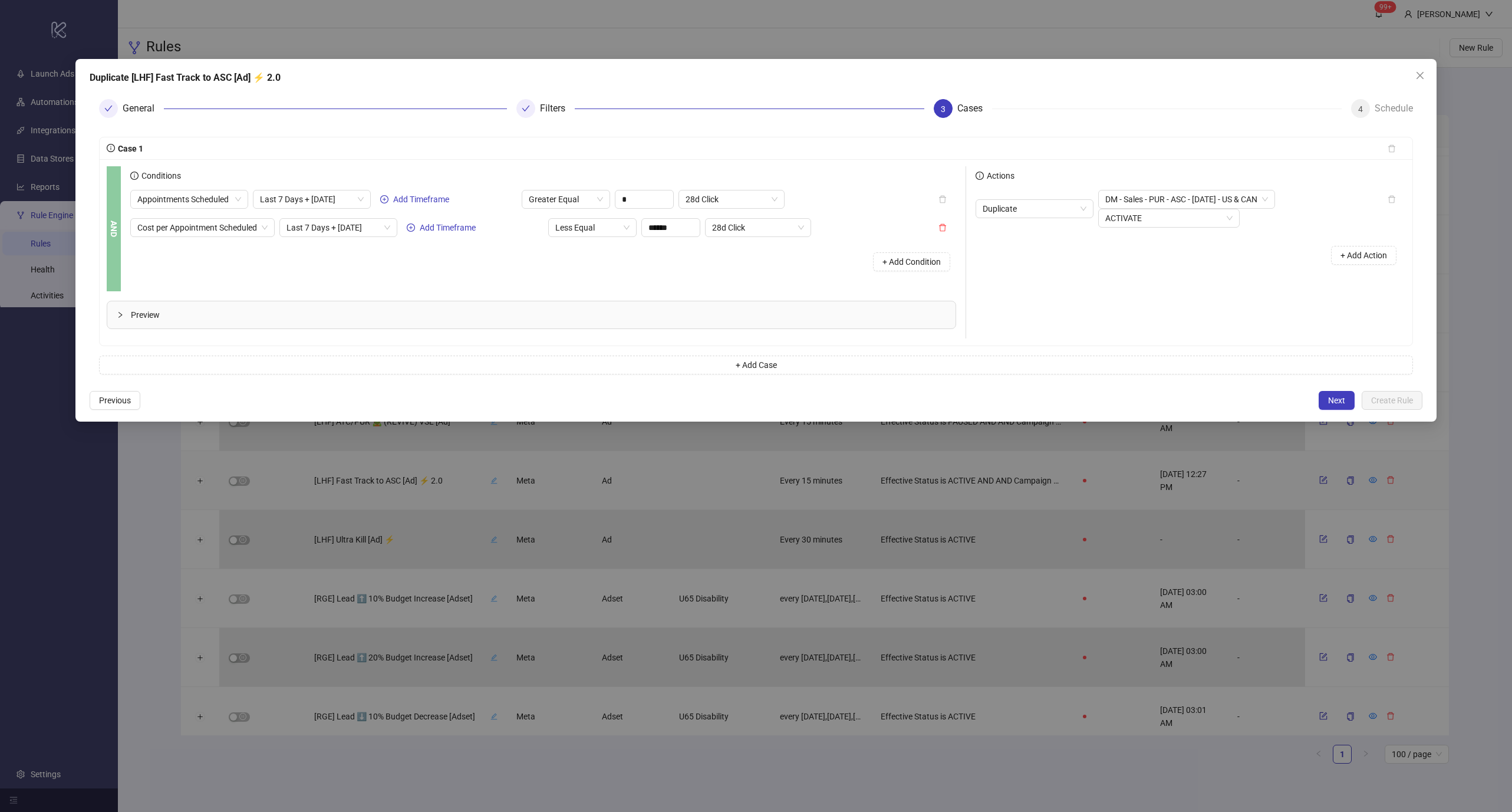
click at [482, 260] on div "+ Add Condition" at bounding box center [543, 261] width 825 height 30
click at [114, 240] on div "AND" at bounding box center [113, 229] width 14 height 125
click at [752, 374] on form "Case 1 AND Conditions Appointments Scheduled Last 7 Days + [DATE] Add Timeframe…" at bounding box center [756, 255] width 1333 height 257
click at [755, 360] on span "+ Add Case" at bounding box center [756, 365] width 41 height 9
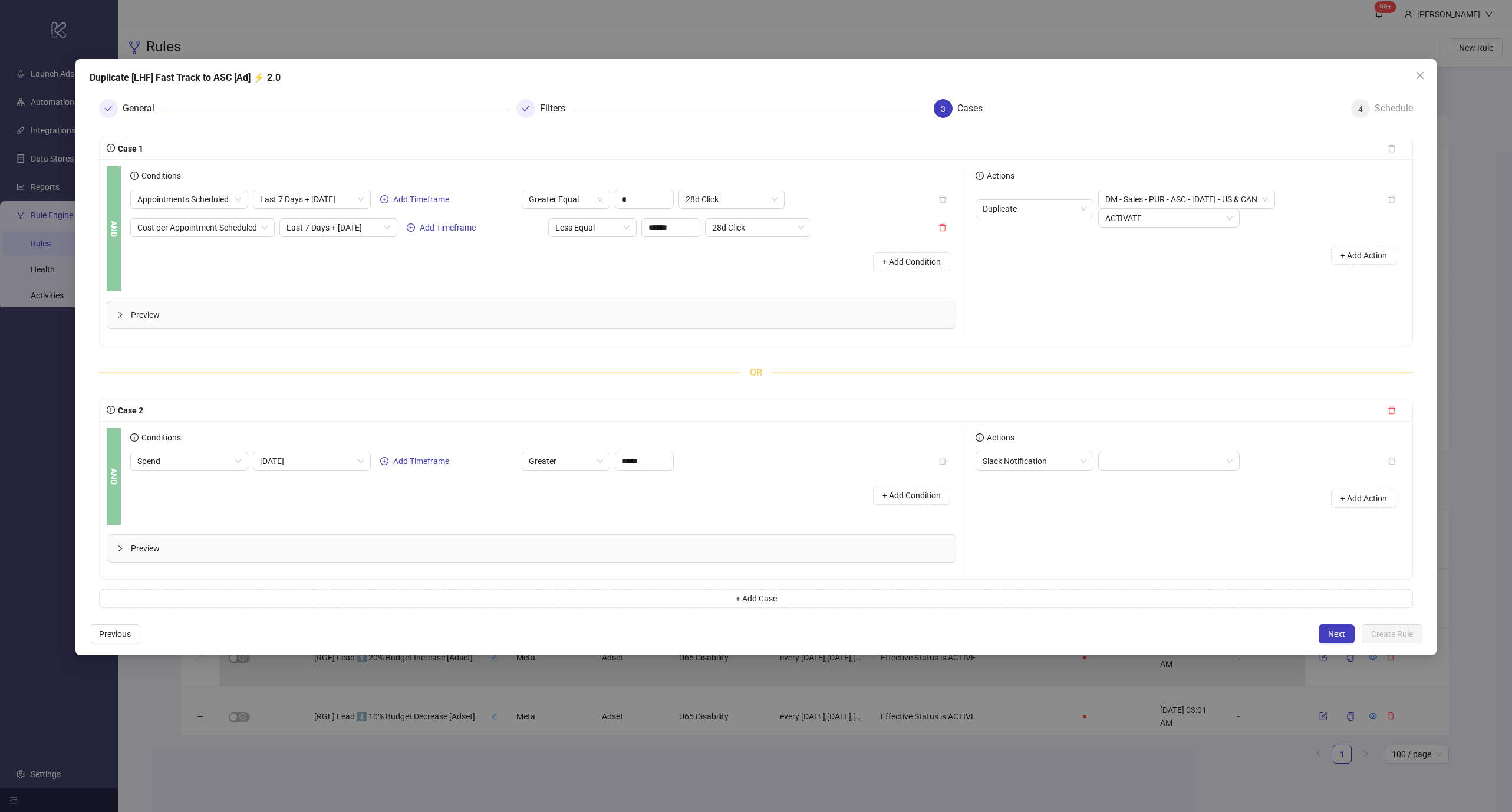
click at [209, 448] on div "Conditions" at bounding box center [543, 440] width 825 height 24
click at [202, 454] on span "Spend" at bounding box center [189, 460] width 104 height 17
type input "********"
click at [178, 593] on div "Purchases" at bounding box center [192, 597] width 92 height 13
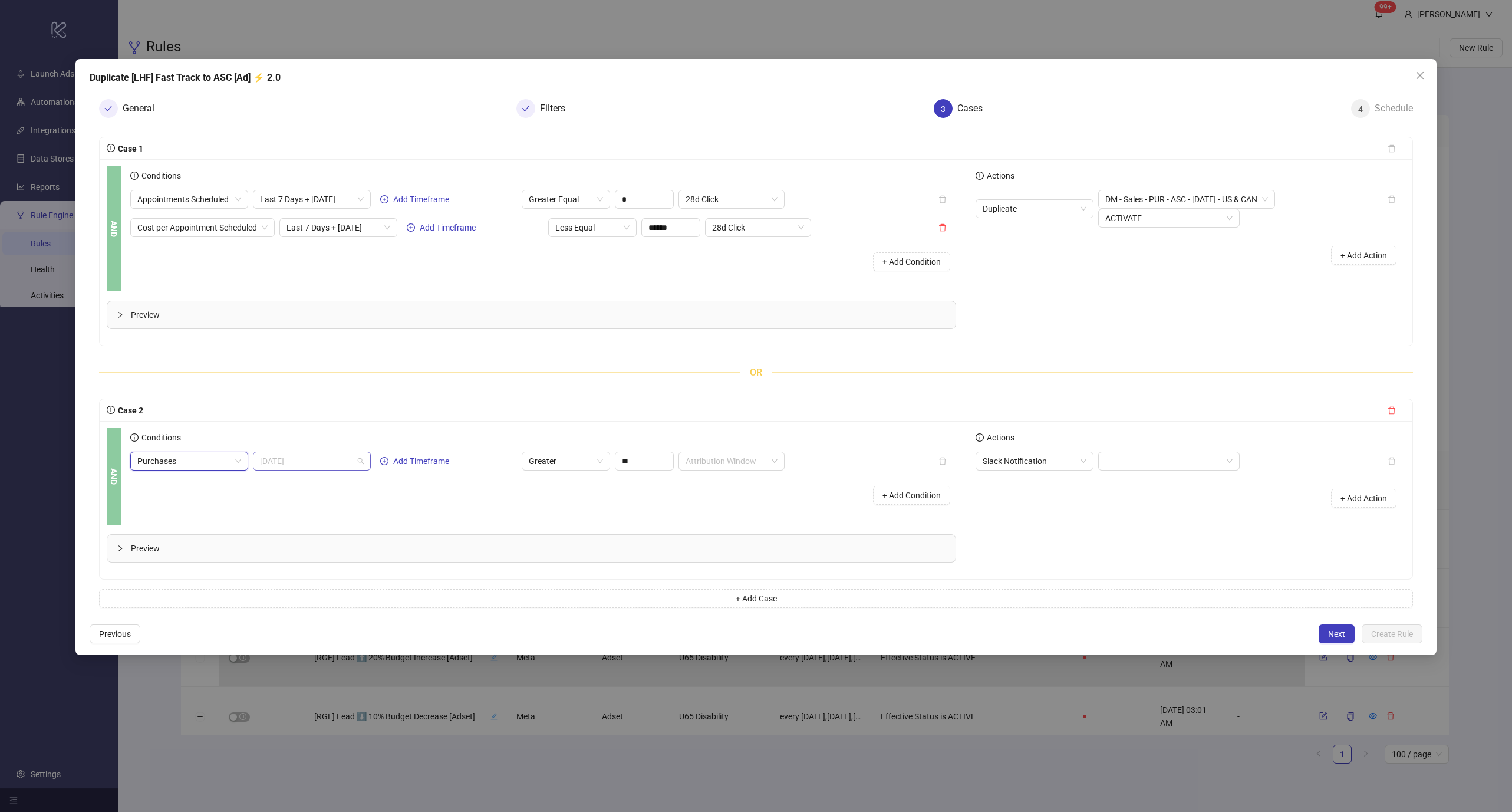
click at [318, 457] on span "[DATE]" at bounding box center [311, 460] width 104 height 17
click at [314, 597] on div "Last 7 Days + [DATE]" at bounding box center [312, 604] width 99 height 13
click at [644, 449] on div "Conditions" at bounding box center [543, 440] width 825 height 24
click at [641, 455] on input "**" at bounding box center [644, 460] width 58 height 17
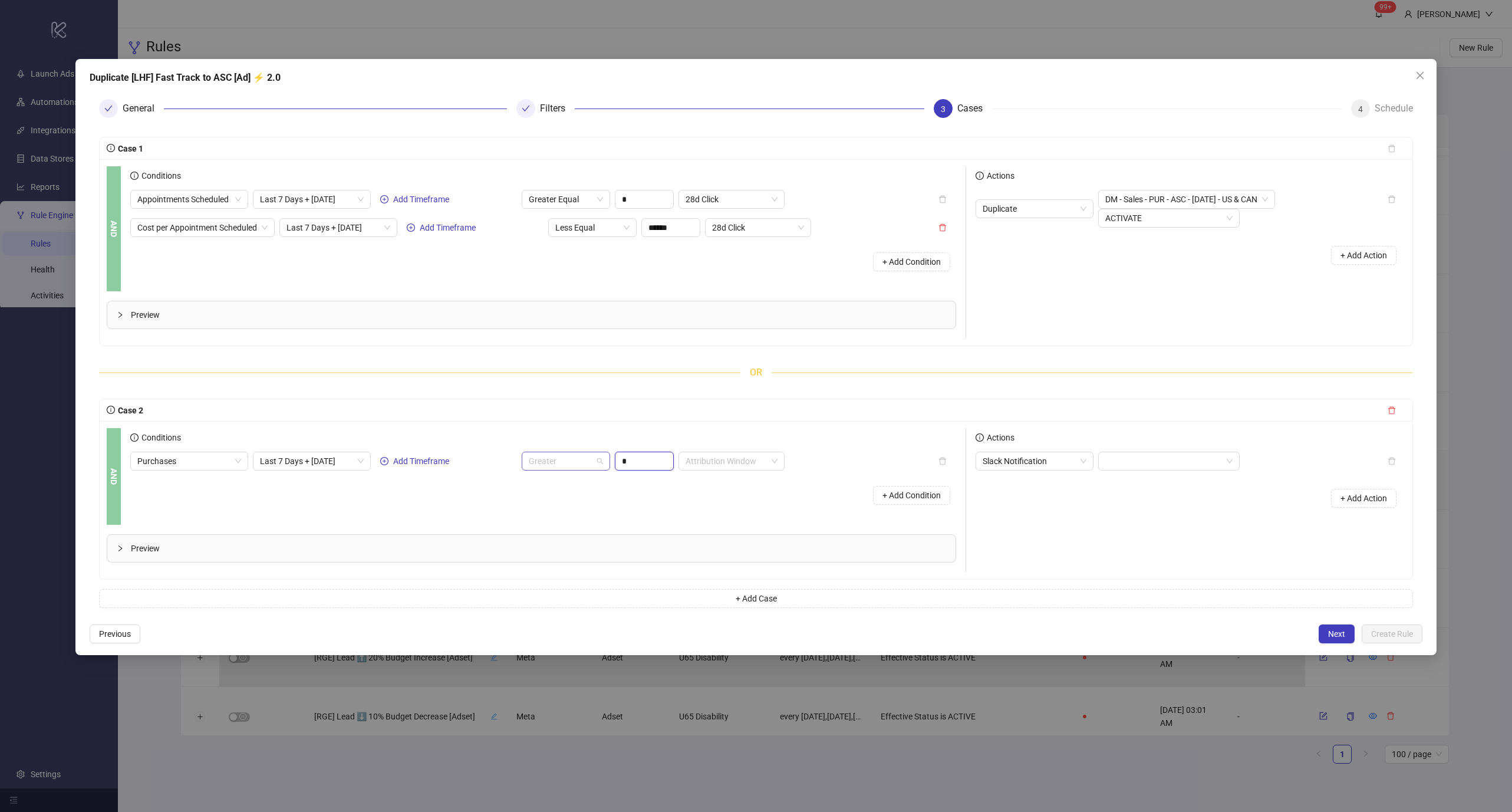
click at [588, 455] on span "Greater" at bounding box center [566, 460] width 75 height 17
type input "*"
click at [571, 517] on div "Greater Equal" at bounding box center [566, 522] width 70 height 13
click at [717, 464] on input "search" at bounding box center [726, 460] width 81 height 17
click at [714, 503] on div "28d Click" at bounding box center [731, 503] width 87 height 13
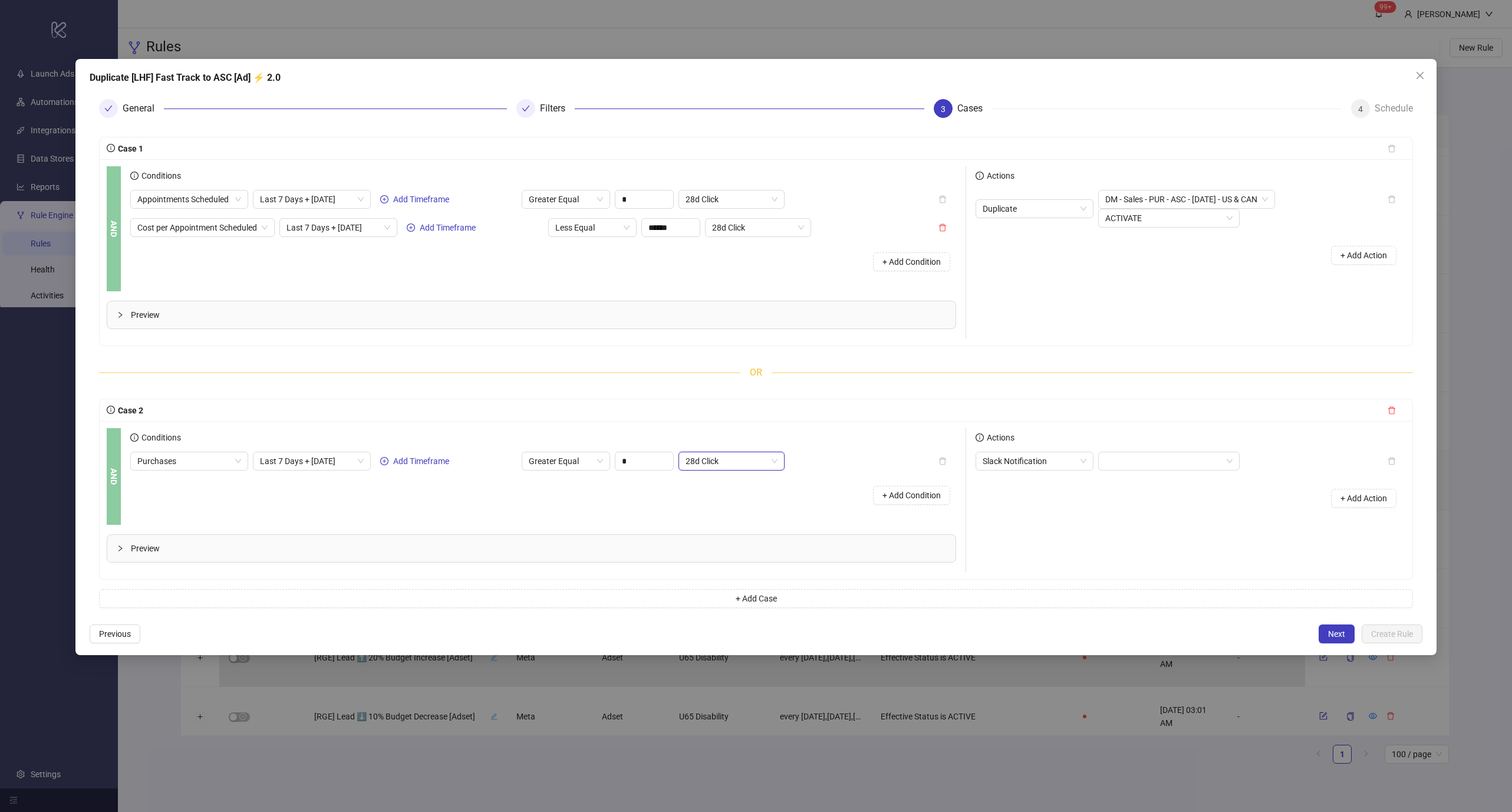
click at [892, 506] on div "+ Add Condition" at bounding box center [911, 494] width 89 height 30
click at [896, 500] on button "+ Add Condition" at bounding box center [912, 495] width 77 height 18
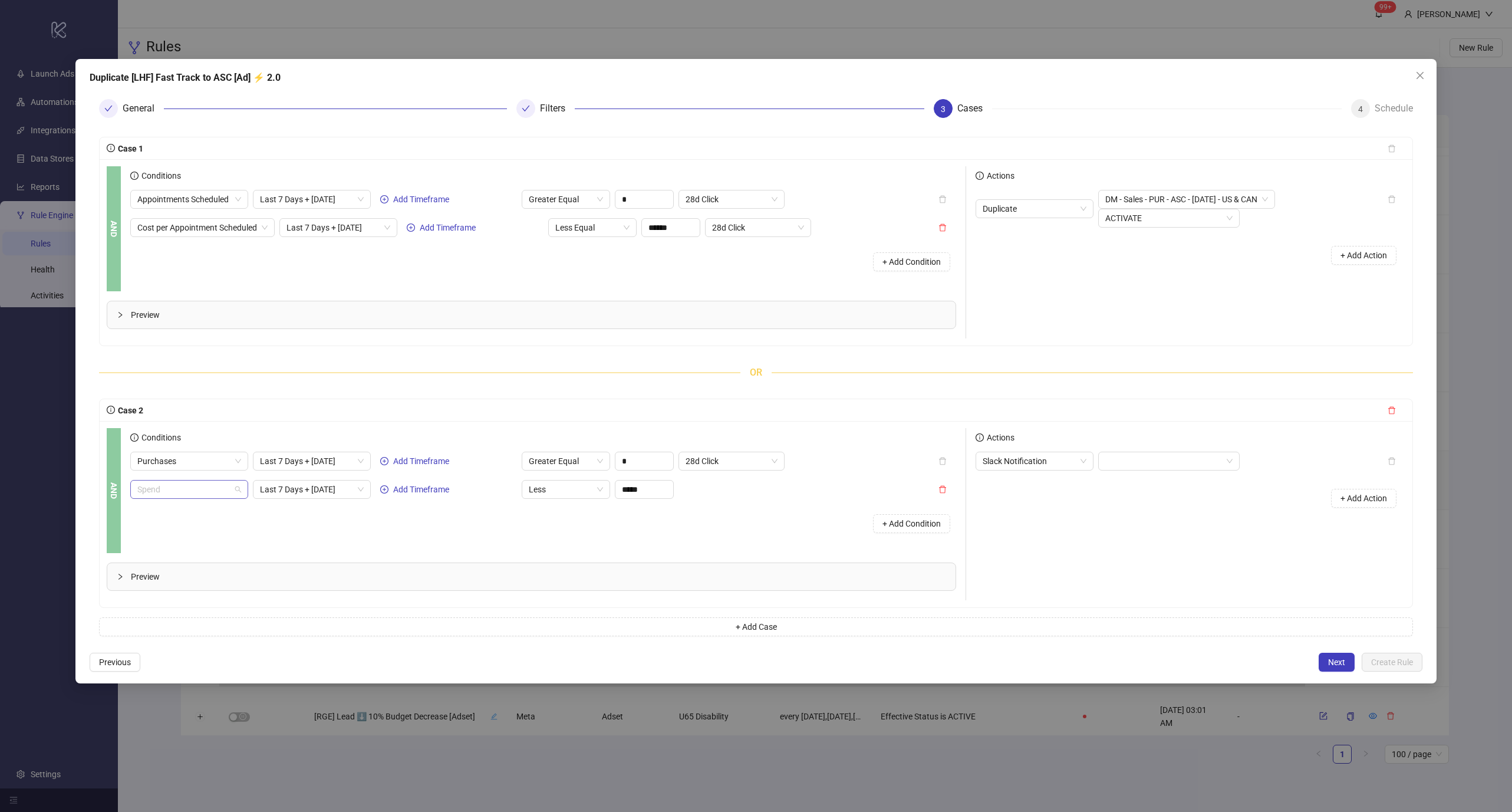
click at [204, 481] on span "Spend" at bounding box center [189, 489] width 104 height 17
type input "**********"
click at [190, 528] on div "Cost Per Purchase" at bounding box center [192, 531] width 92 height 13
click at [590, 490] on span "Less" at bounding box center [566, 489] width 75 height 17
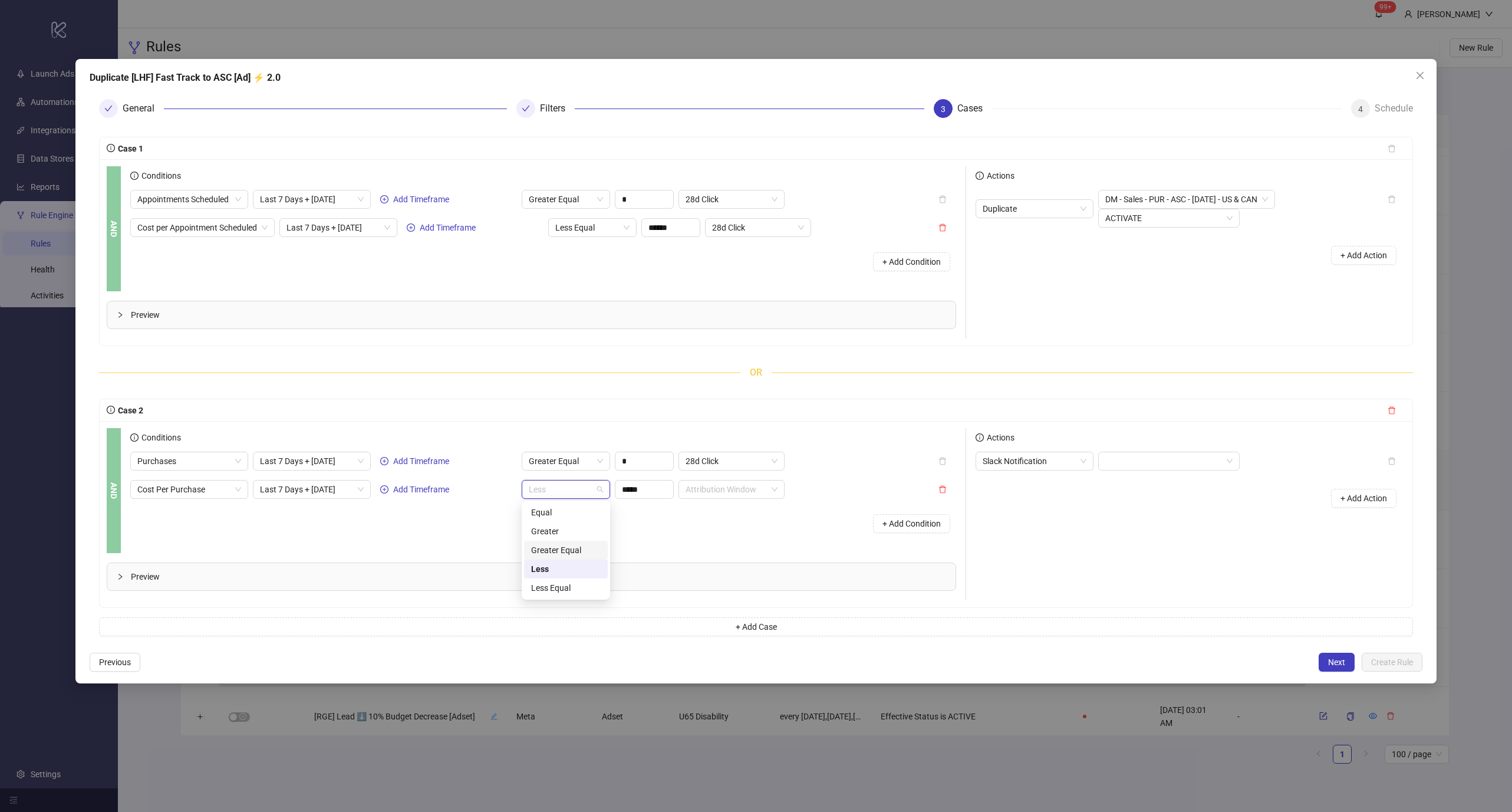
click at [588, 546] on div "Greater Equal" at bounding box center [566, 551] width 70 height 13
click at [585, 488] on span "Greater Equal" at bounding box center [566, 489] width 75 height 17
click at [565, 586] on div "Less Equal" at bounding box center [566, 588] width 70 height 13
click at [688, 496] on input "search" at bounding box center [726, 489] width 81 height 17
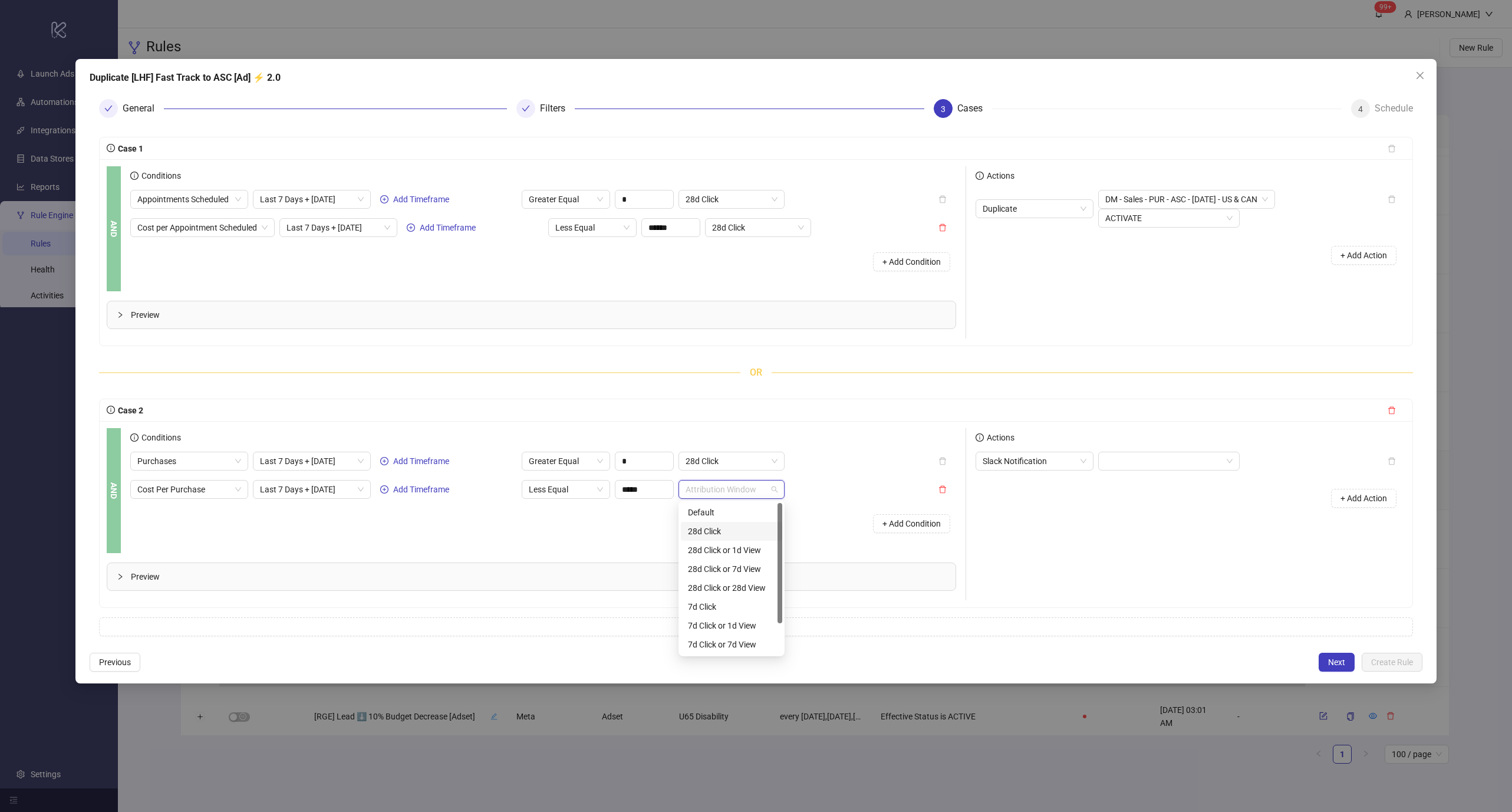
click at [699, 534] on div "28d Click" at bounding box center [731, 531] width 87 height 13
click at [636, 499] on div "Purchases Last 7 Days + [DATE] Add Timeframe Greater Equal * 28d Click Cost Per…" at bounding box center [543, 495] width 825 height 87
click at [638, 494] on input "*****" at bounding box center [644, 489] width 58 height 17
type input "*"
click at [1039, 460] on span "Slack Notification" at bounding box center [1034, 460] width 104 height 17
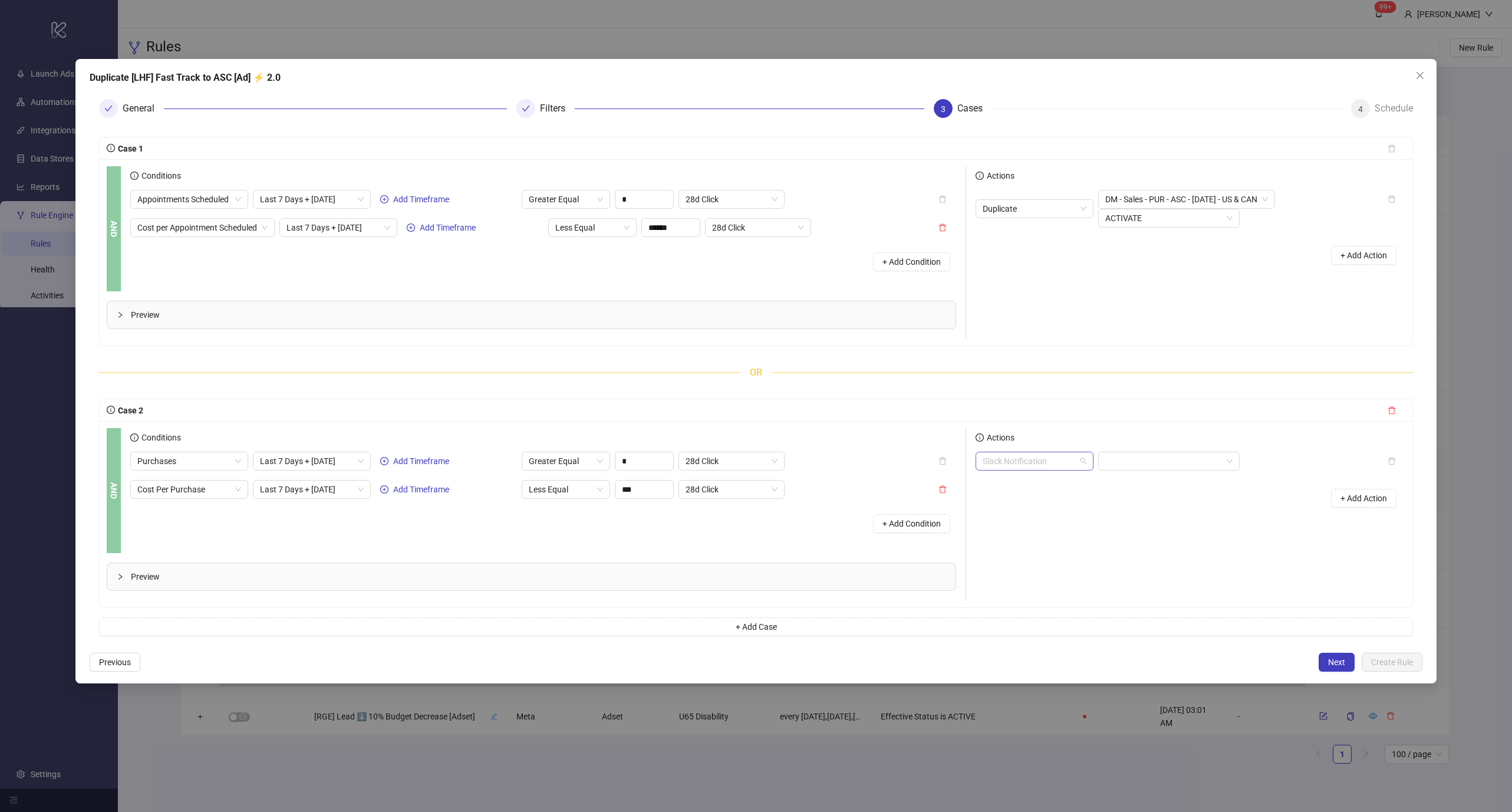
type input "******"
click at [1017, 523] on div "Duplicate" at bounding box center [1034, 522] width 99 height 13
click at [1183, 442] on div "Actions" at bounding box center [1190, 440] width 430 height 24
click at [1176, 455] on input "search" at bounding box center [1163, 460] width 117 height 17
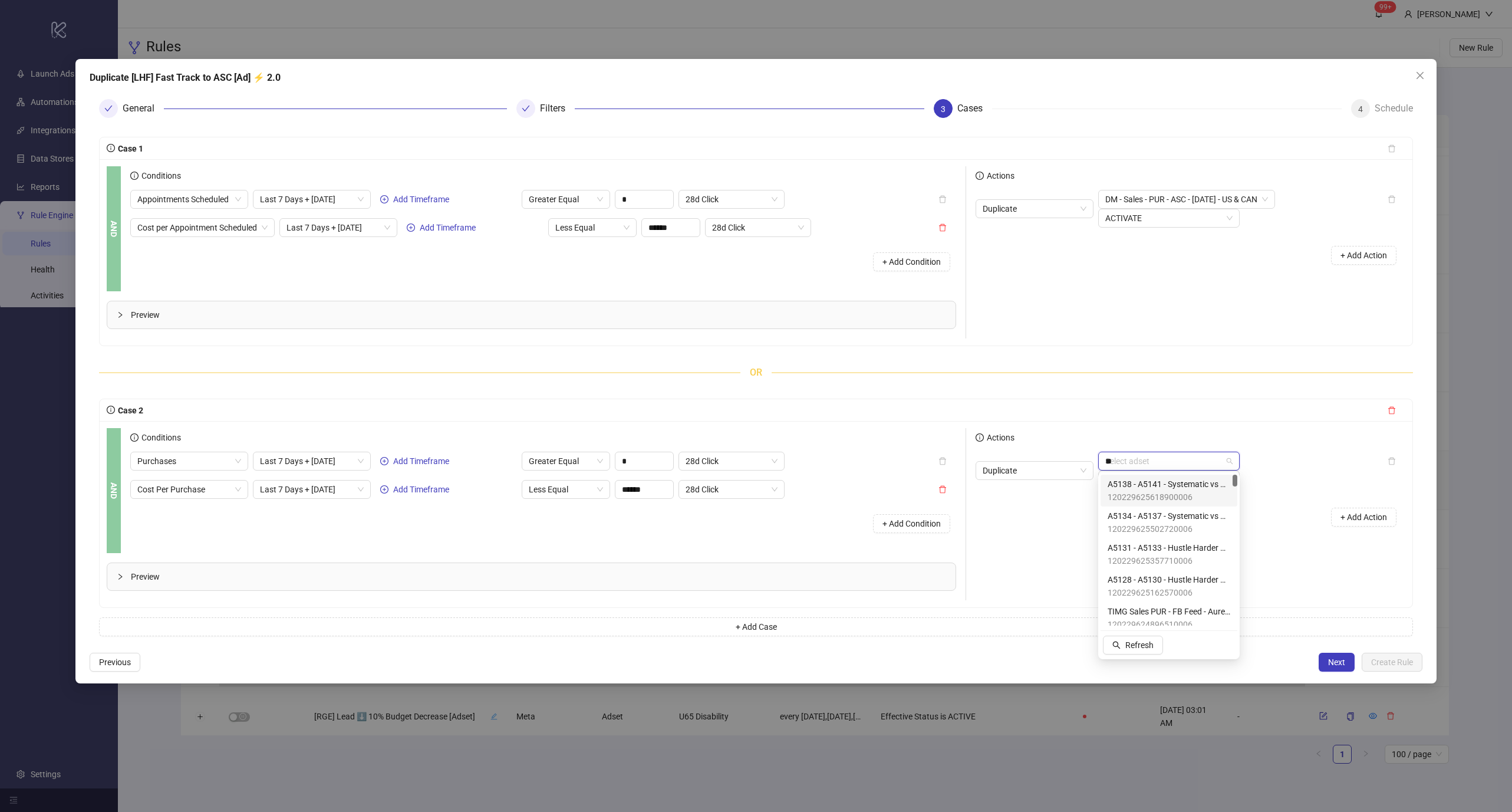
type input "***"
click at [1169, 484] on span "DM - Sales - PUR - ASC - [DATE] - US & CAN" at bounding box center [1168, 484] width 122 height 13
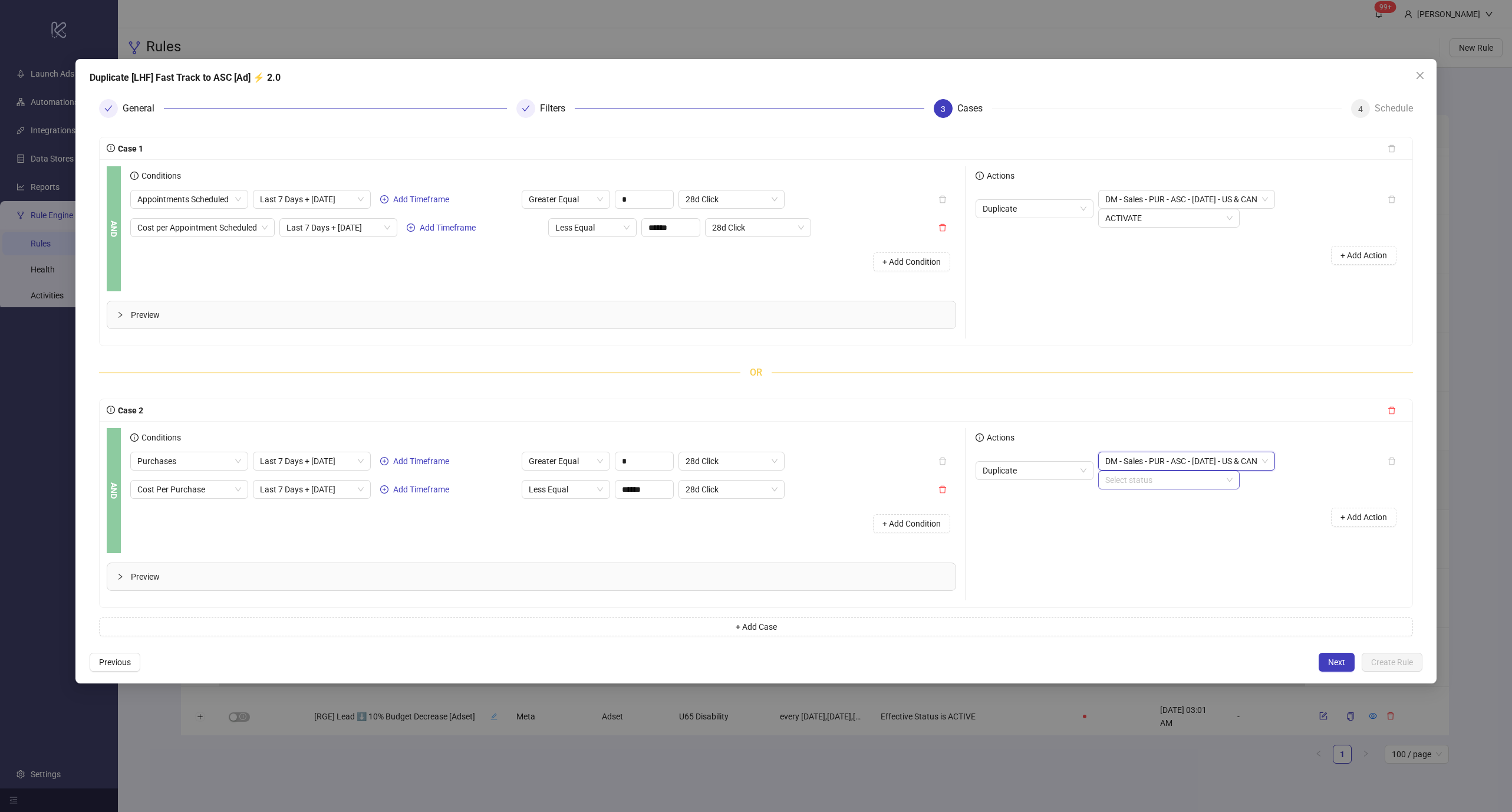
click at [1162, 480] on input "search" at bounding box center [1163, 480] width 117 height 17
click at [1155, 509] on div "ACTIVATE" at bounding box center [1168, 503] width 122 height 13
click at [1252, 507] on div "+ Add Action" at bounding box center [1190, 517] width 430 height 37
click at [1323, 660] on button "Next" at bounding box center [1336, 662] width 36 height 18
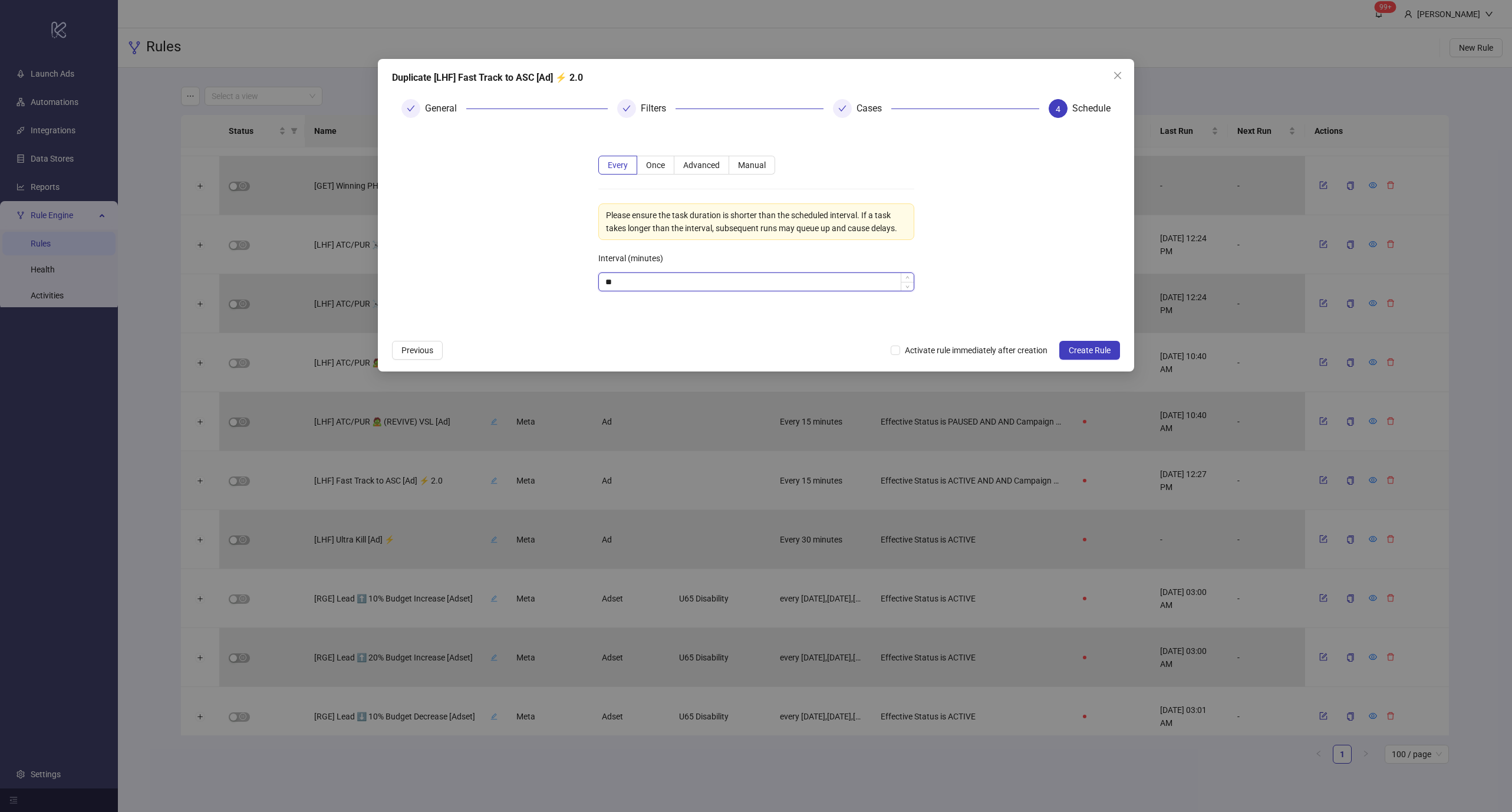
click at [652, 276] on input "**" at bounding box center [756, 282] width 315 height 17
type input "**"
click at [943, 344] on span "Activate rule immediately after creation" at bounding box center [975, 350] width 152 height 13
click at [1053, 294] on form "Every Once Advanced Manual Please ensure the task duration is shorter than the …" at bounding box center [756, 230] width 728 height 206
click at [1106, 349] on span "Create Rule" at bounding box center [1089, 350] width 41 height 9
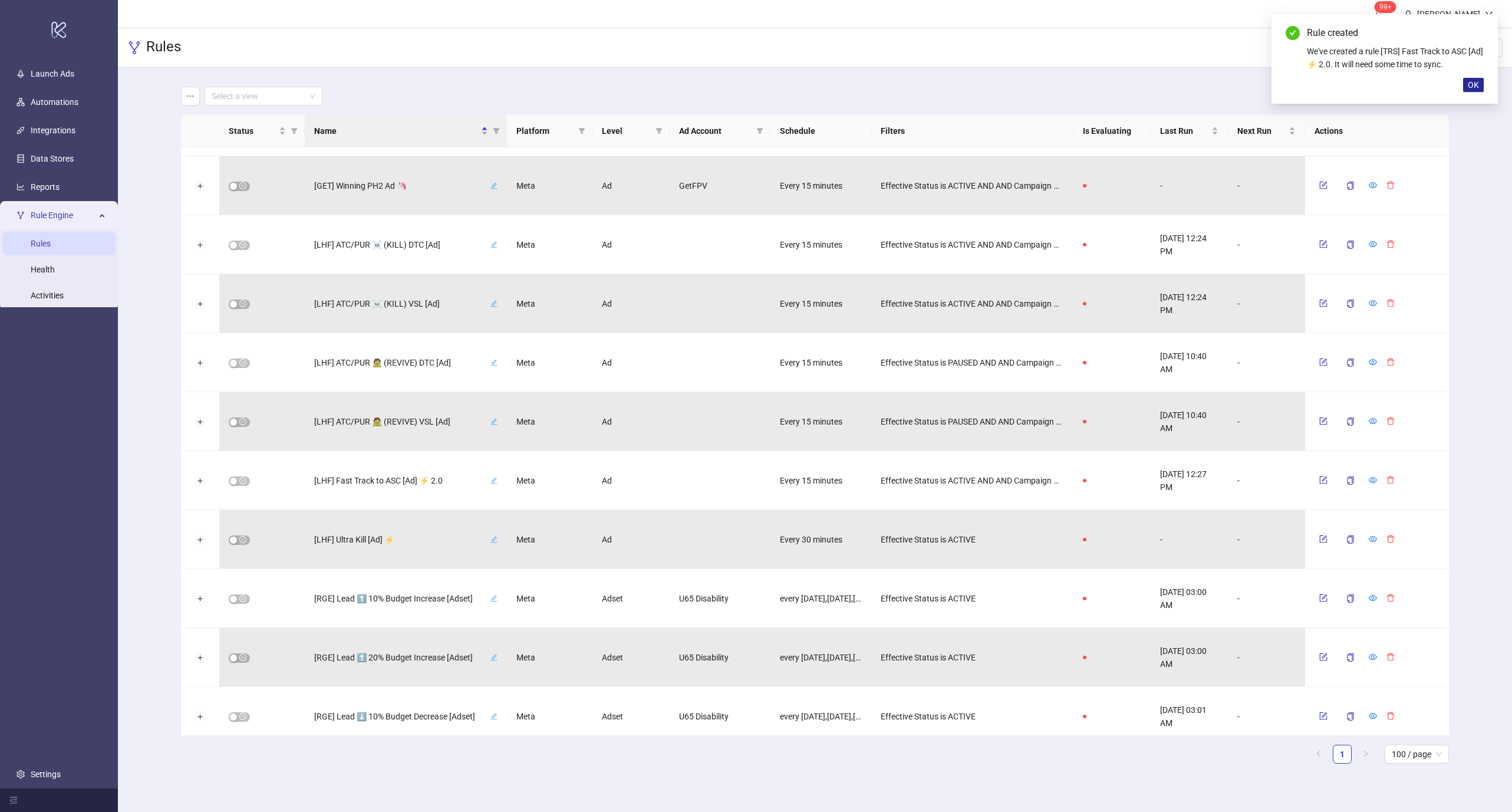
click at [1468, 83] on span "OK" at bounding box center [1473, 85] width 11 height 9
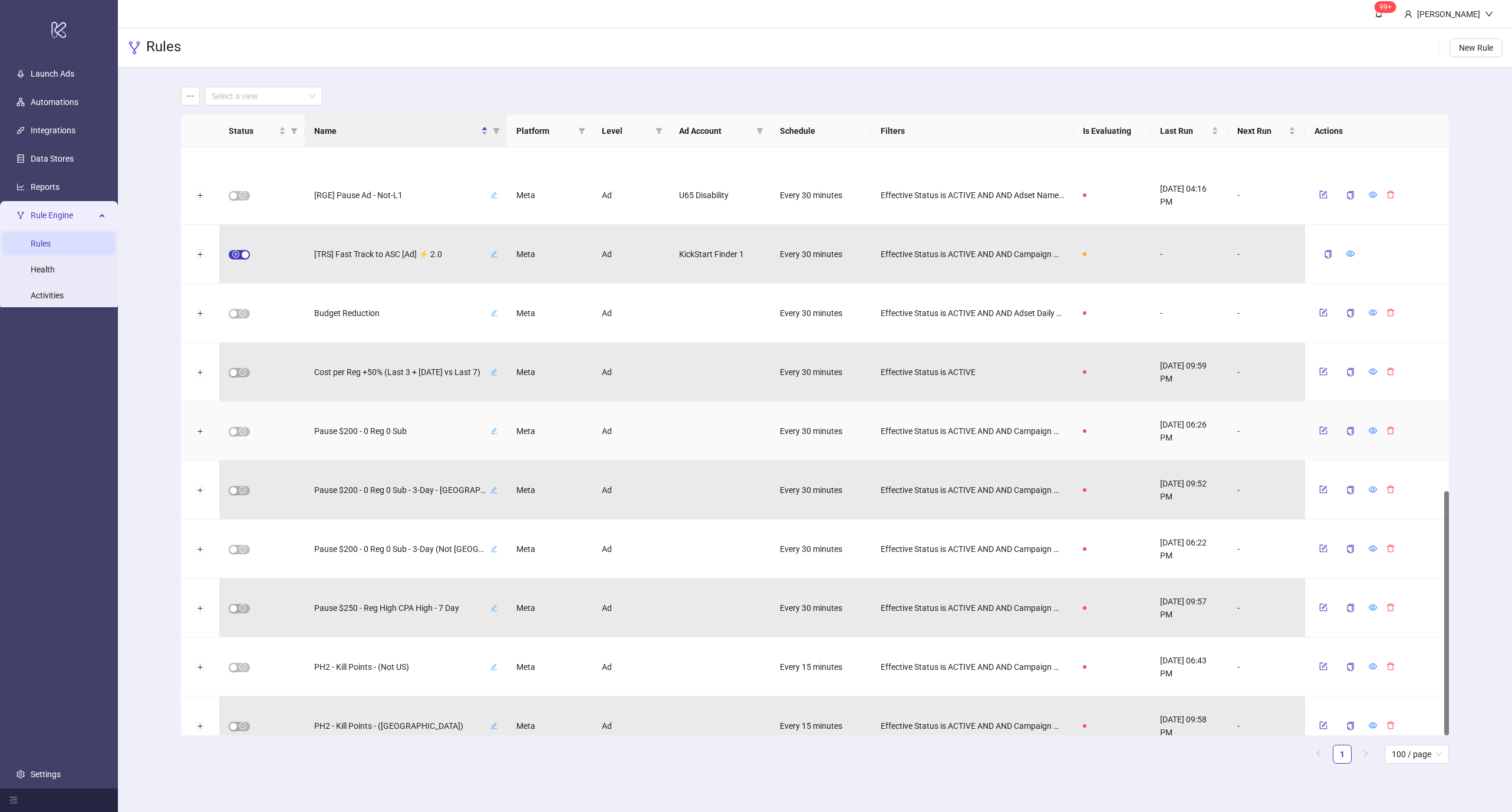
scroll to position [828, 0]
